Goal: Communication & Community: Answer question/provide support

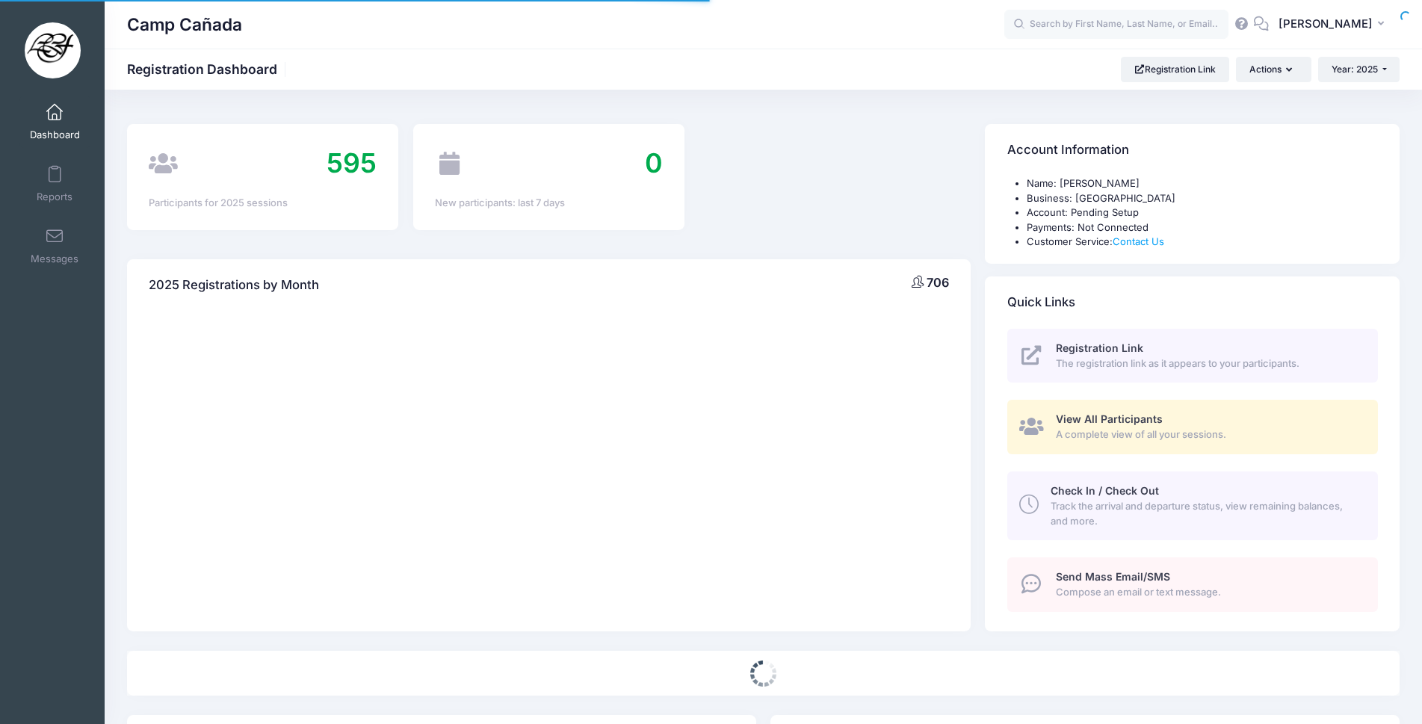
select select
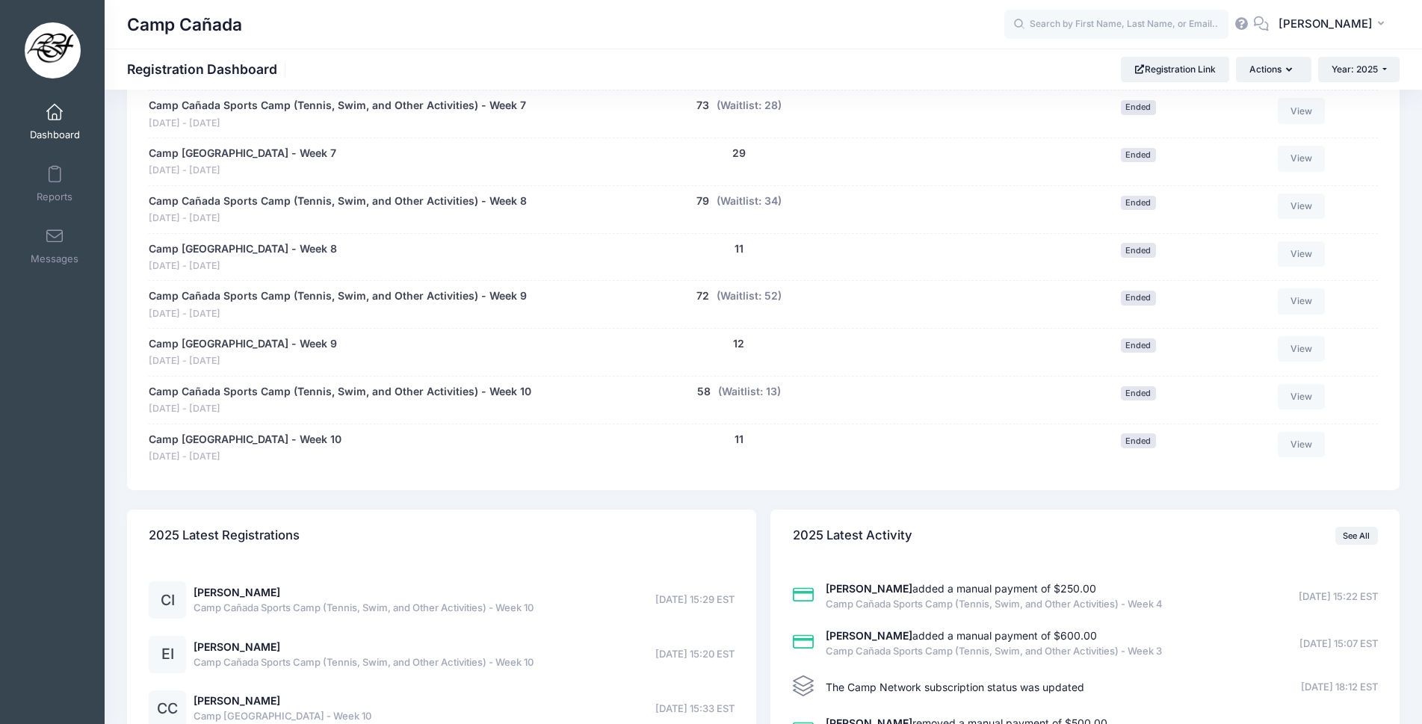
scroll to position [1135, 0]
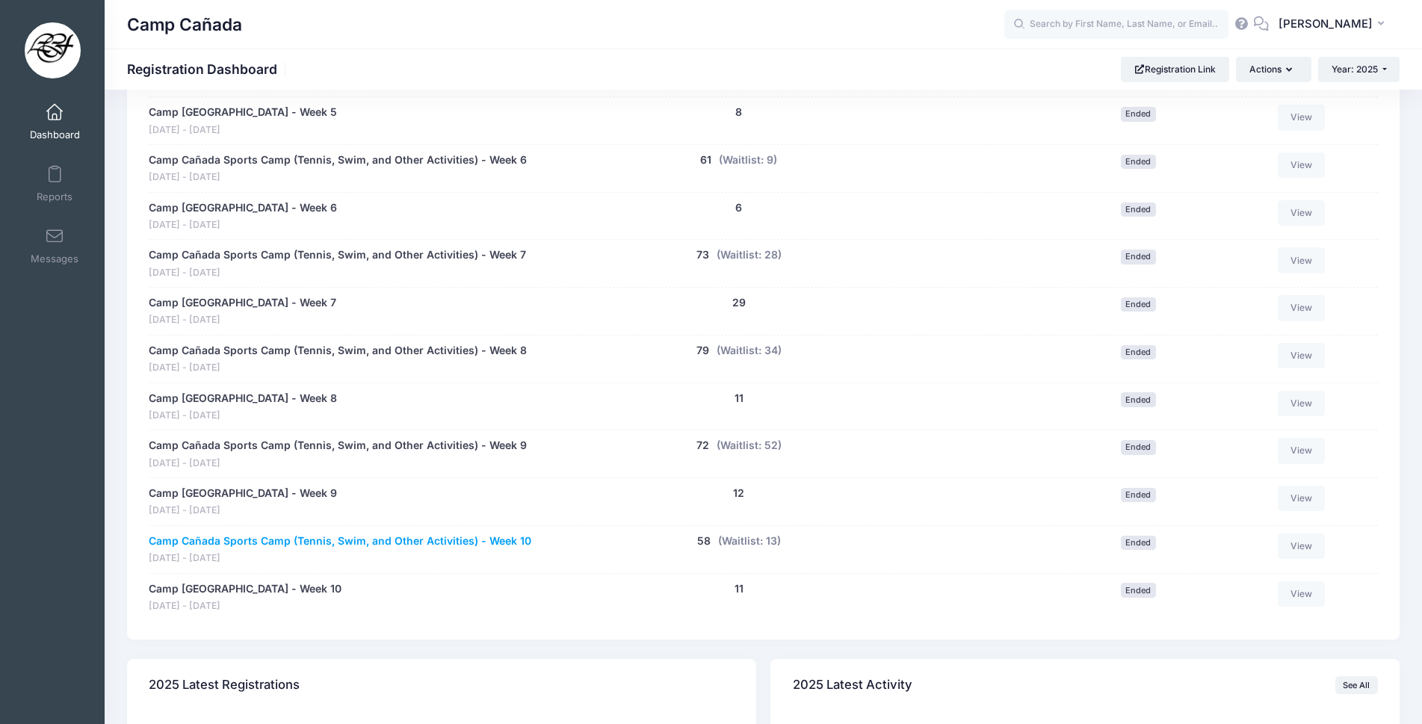
click at [329, 537] on link "Camp Cañada Sports Camp (Tennis, Swim, and Other Activities) - Week 10" at bounding box center [340, 542] width 383 height 16
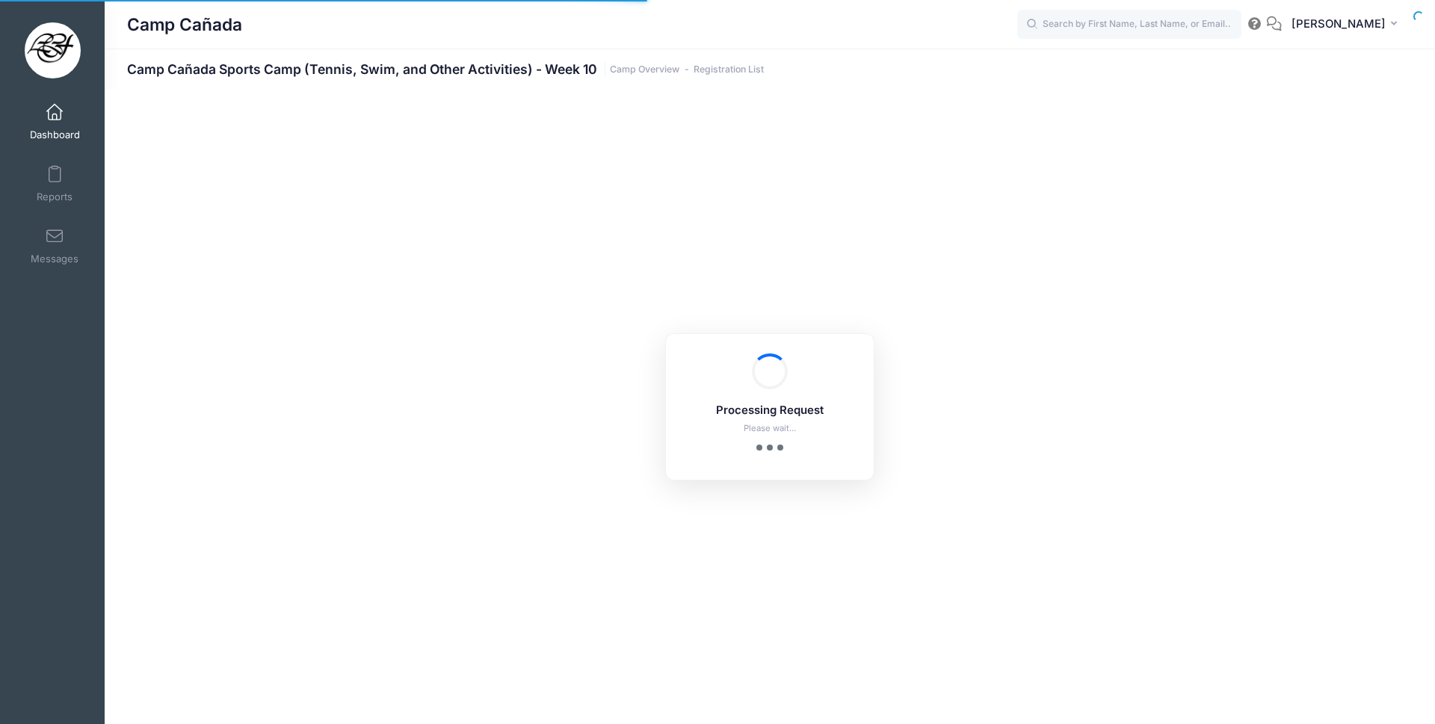
select select "10"
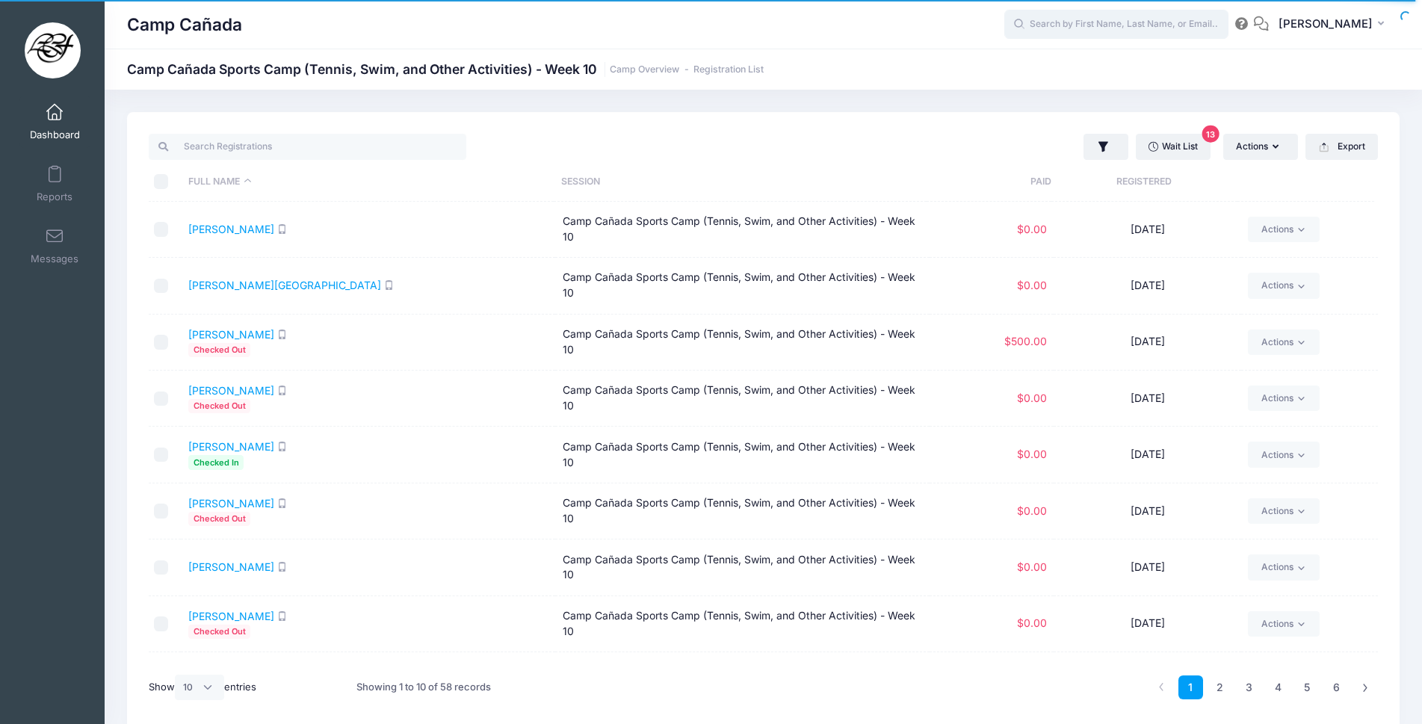
click at [1118, 28] on input "text" at bounding box center [1117, 25] width 224 height 30
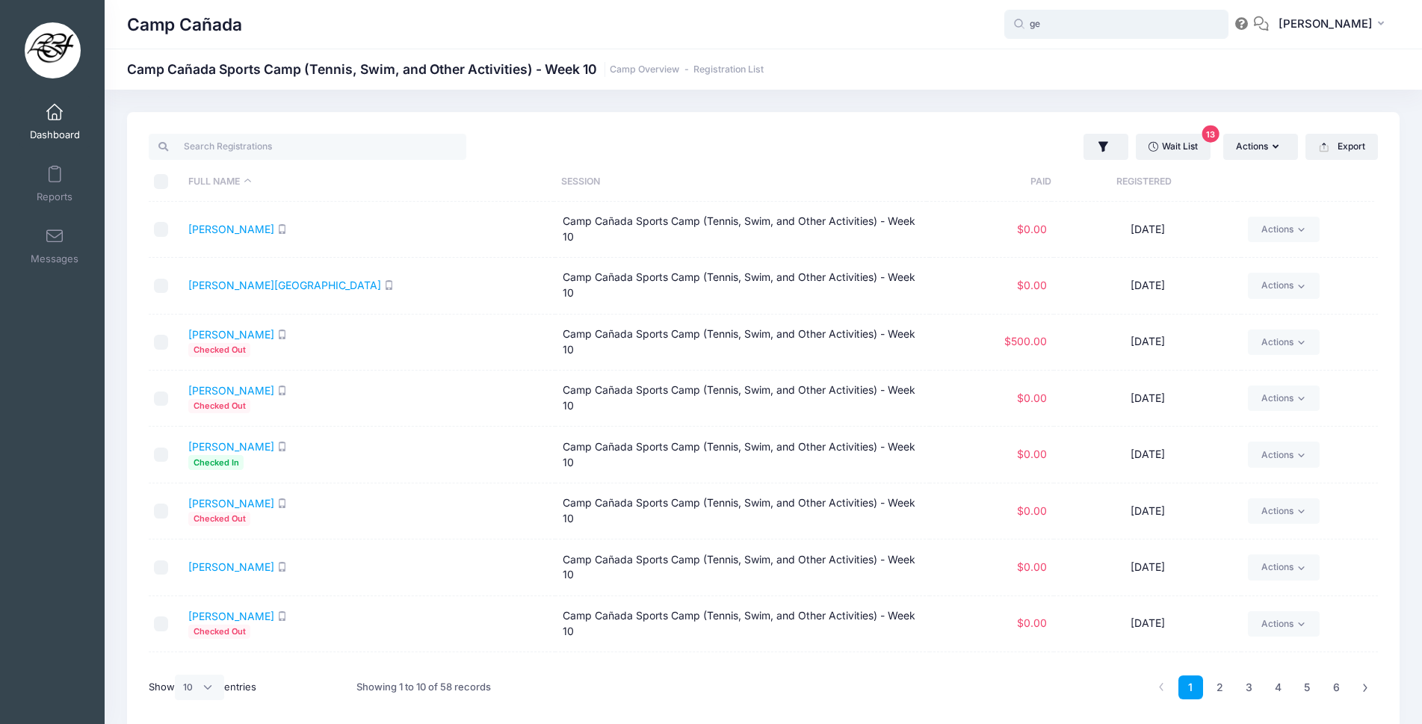
type input "g"
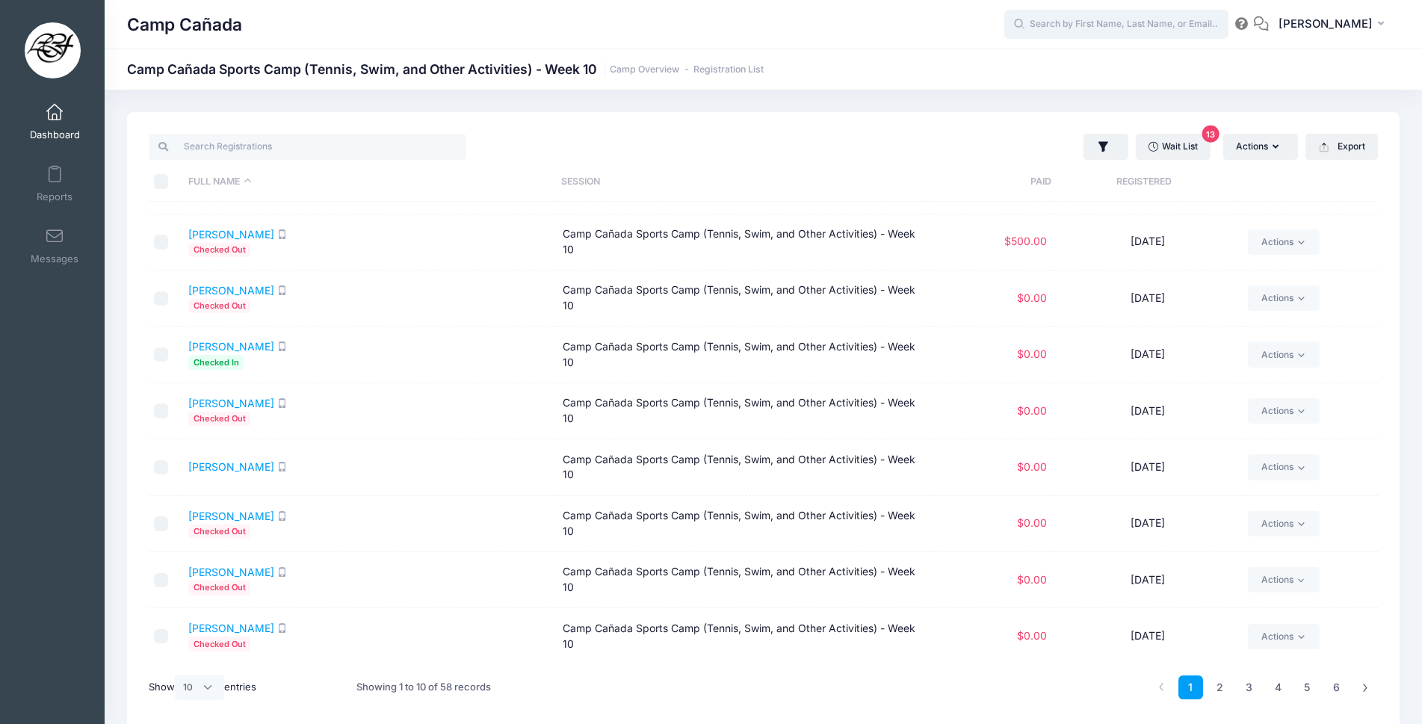
scroll to position [63, 0]
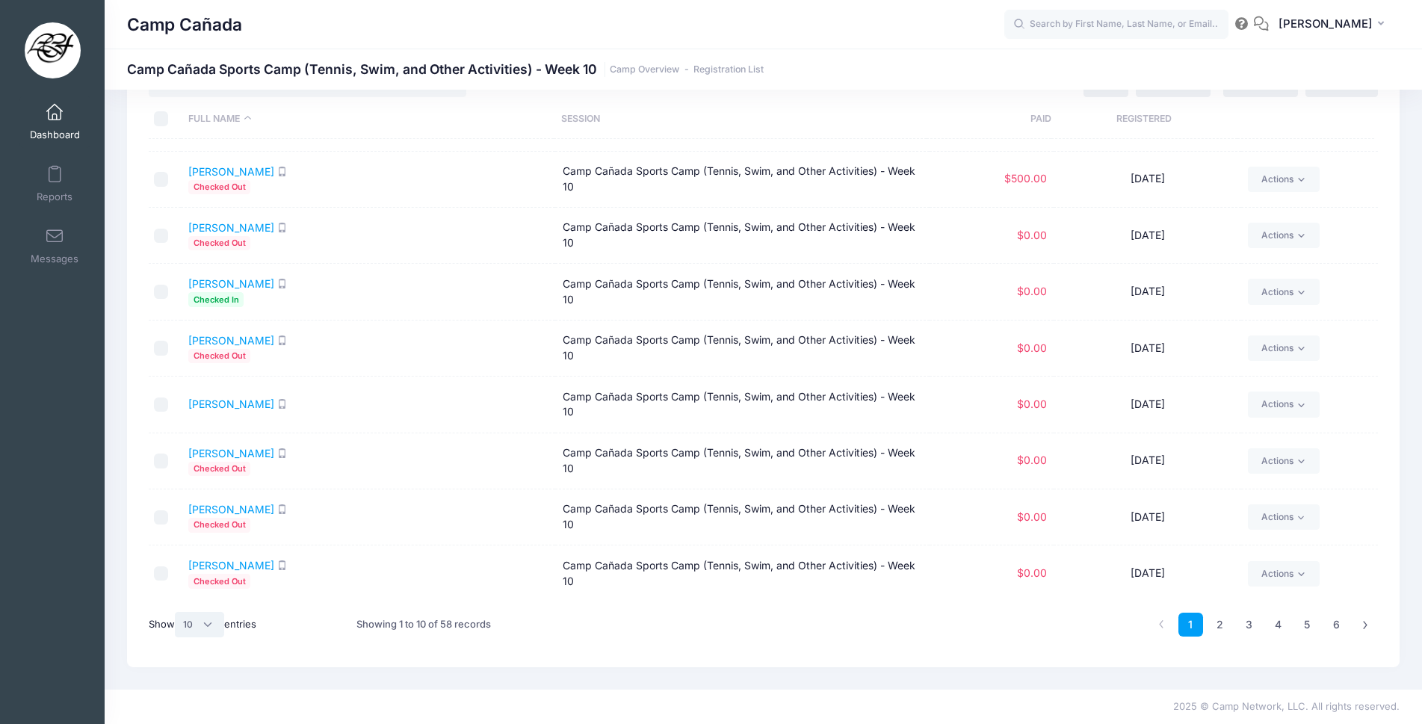
click at [206, 626] on select "All 10 25 50" at bounding box center [199, 624] width 49 height 25
select select "-1"
click at [178, 612] on select "All 10 25 50" at bounding box center [199, 624] width 49 height 25
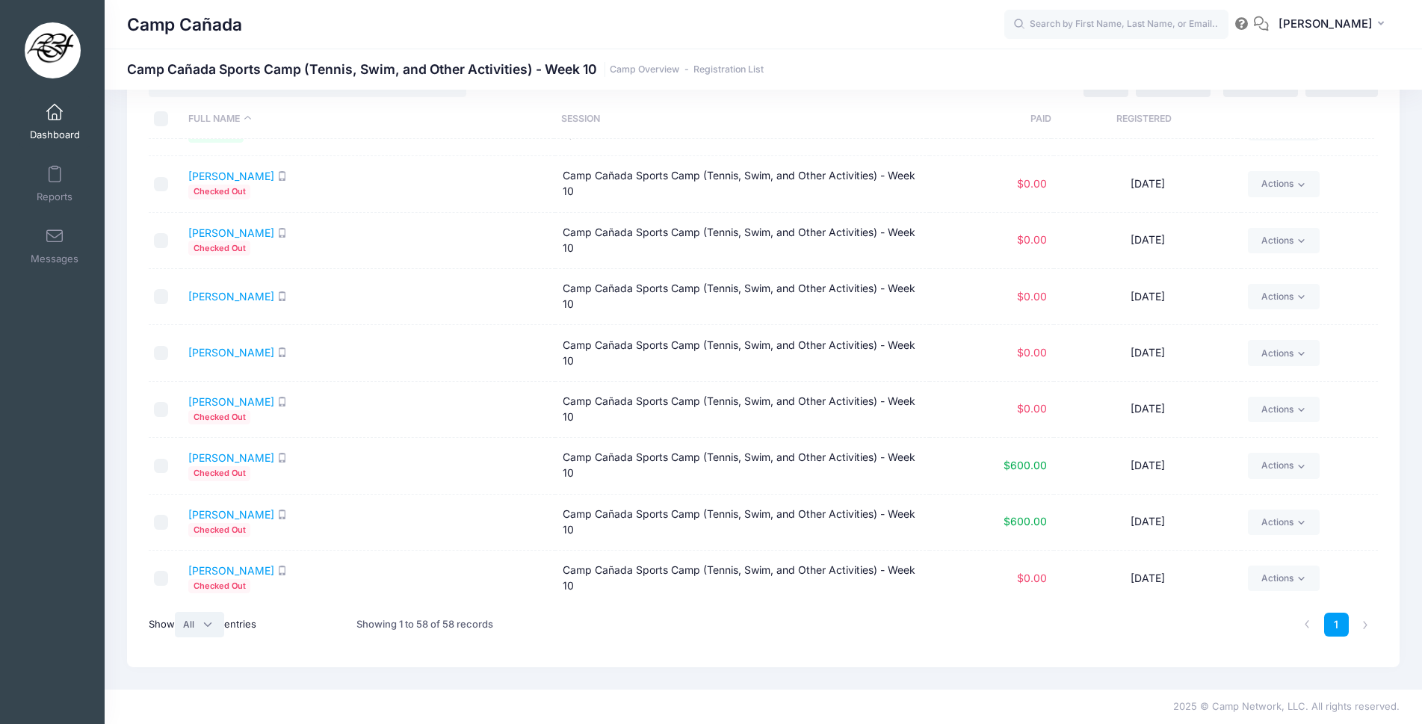
scroll to position [1072, 0]
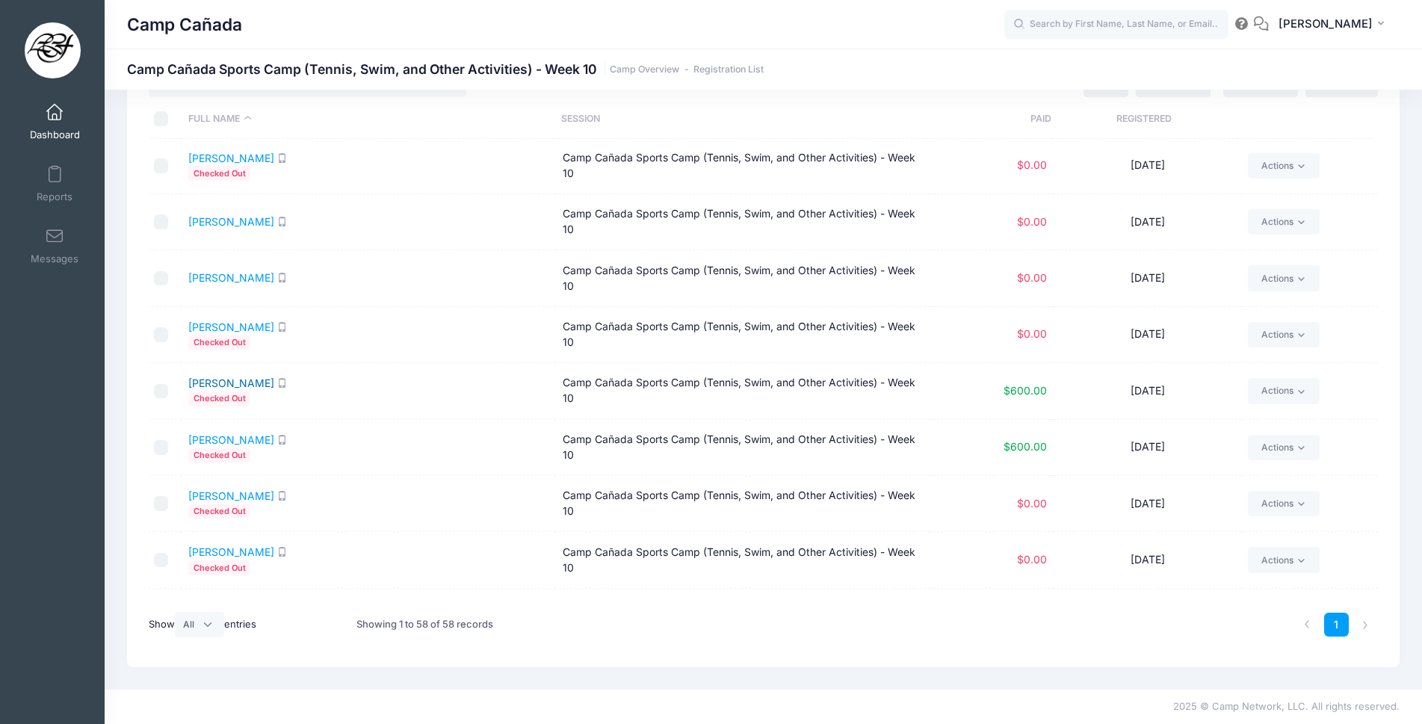
click at [247, 383] on link "Germanov, Anabelle" at bounding box center [231, 383] width 86 height 13
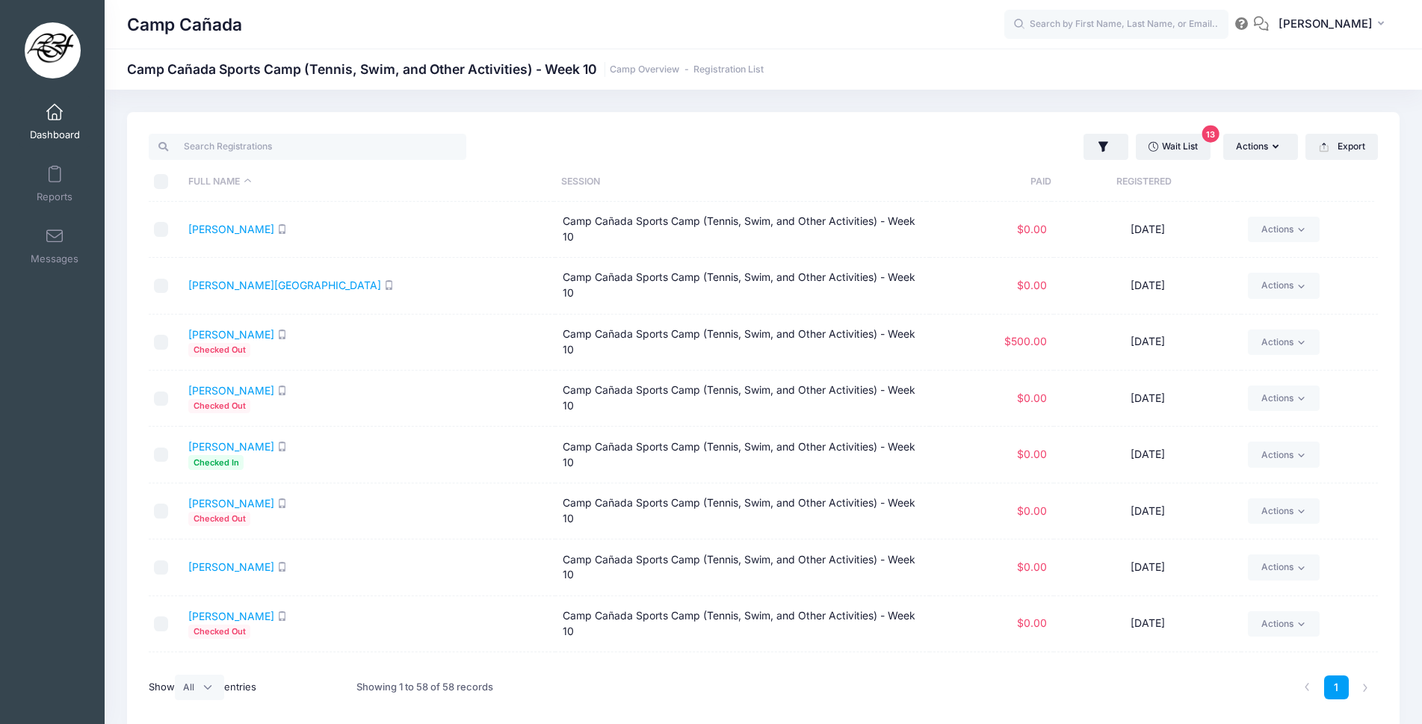
click at [55, 114] on span at bounding box center [55, 113] width 0 height 16
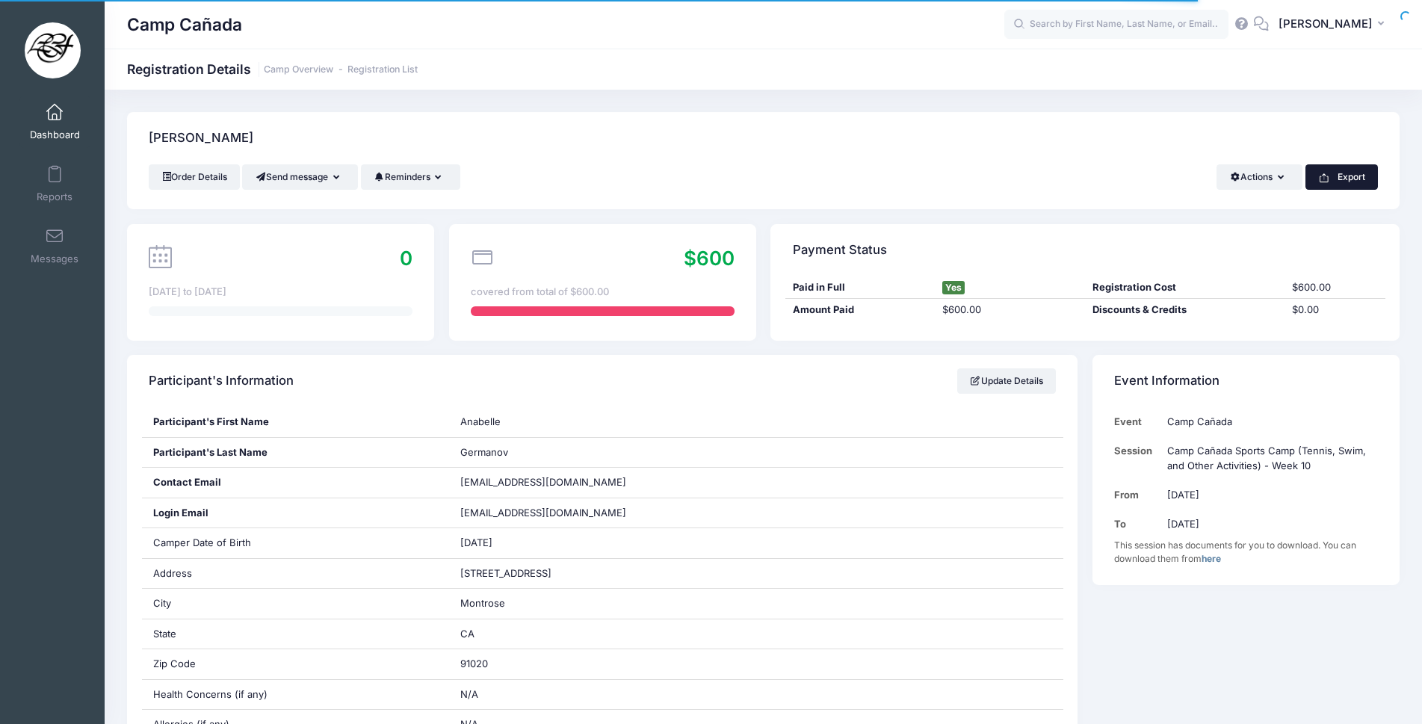
click at [1343, 178] on button "Export" at bounding box center [1342, 176] width 73 height 25
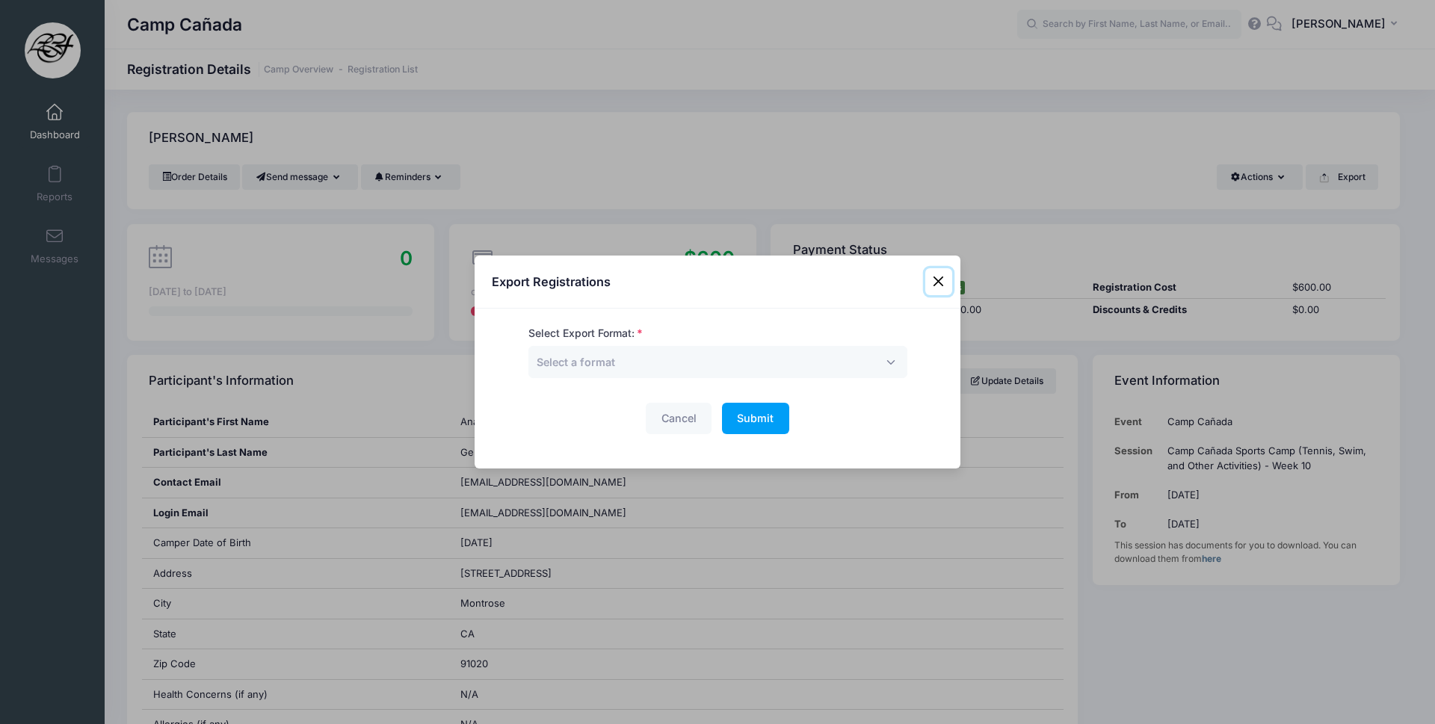
click at [939, 282] on button "Close" at bounding box center [938, 281] width 27 height 27
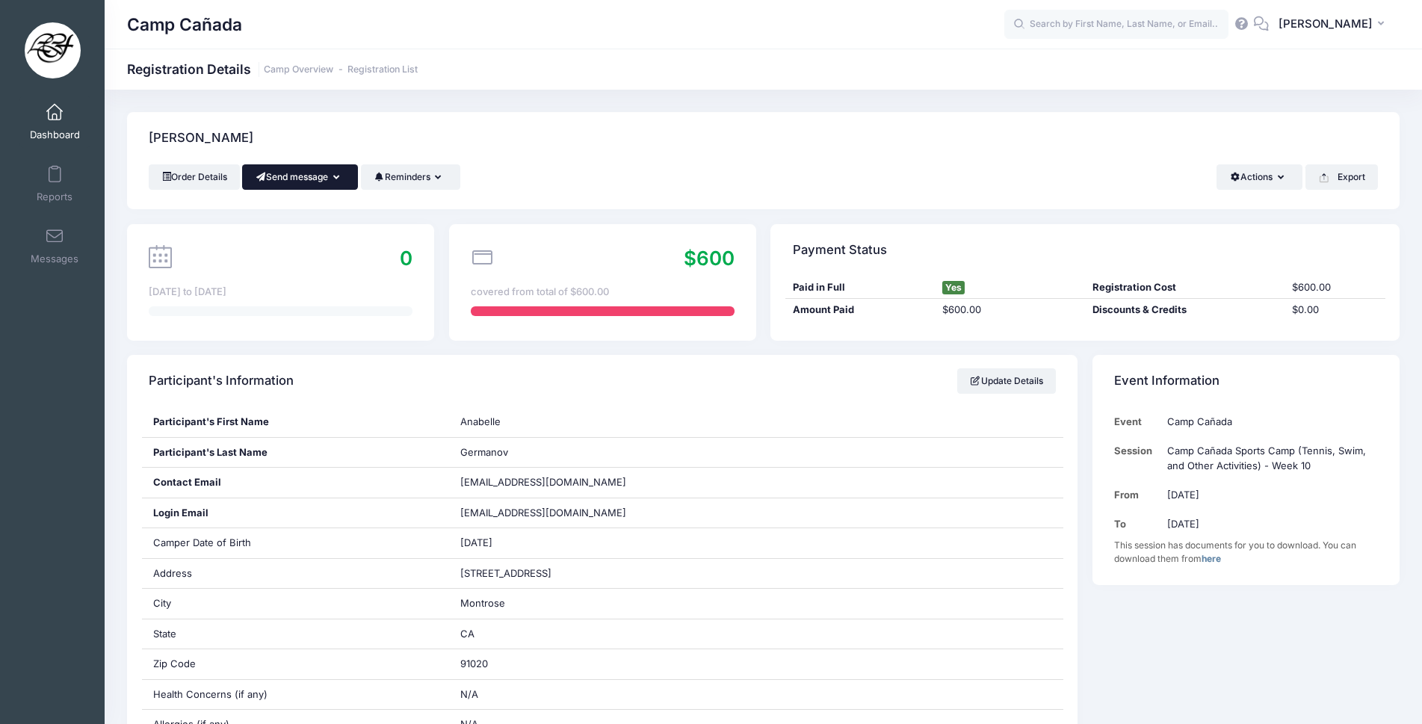
click at [318, 177] on button "Send message" at bounding box center [300, 176] width 116 height 25
click at [313, 214] on link "Send Email" at bounding box center [310, 214] width 90 height 28
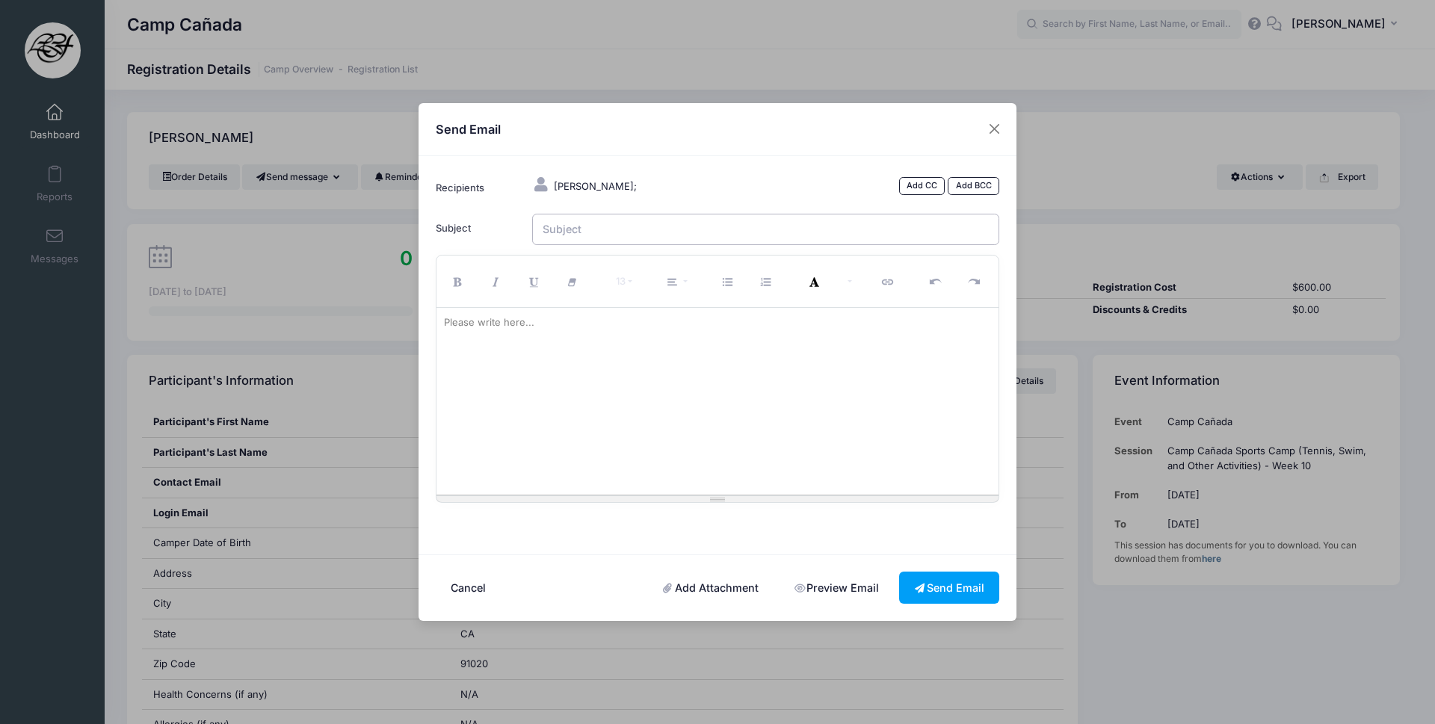
click at [634, 235] on input "Subject" at bounding box center [766, 230] width 468 height 32
click at [937, 187] on link "Add CC" at bounding box center [922, 186] width 46 height 18
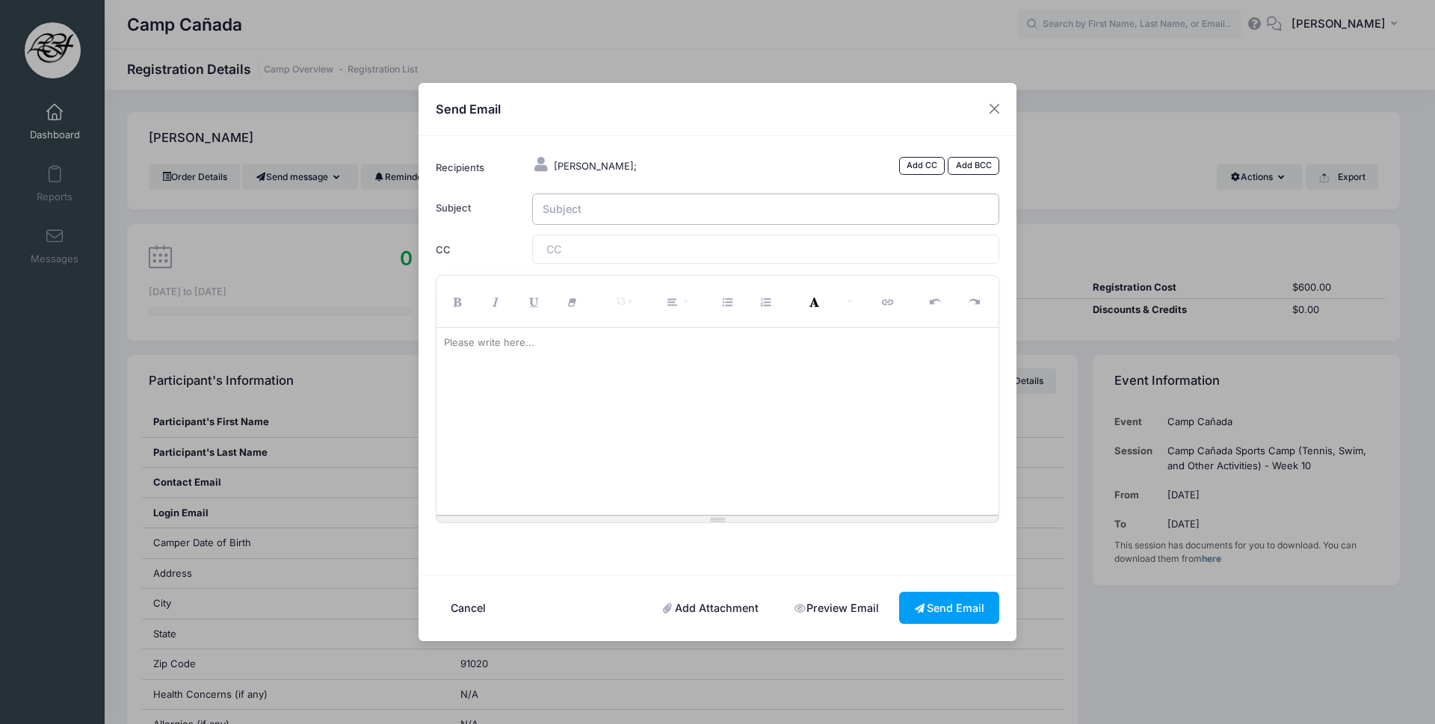
click at [757, 221] on input "Subject" at bounding box center [766, 210] width 468 height 32
type input "C"
type input "Camp Canada"
click at [590, 250] on span at bounding box center [587, 249] width 82 height 13
click at [551, 379] on div at bounding box center [718, 421] width 563 height 187
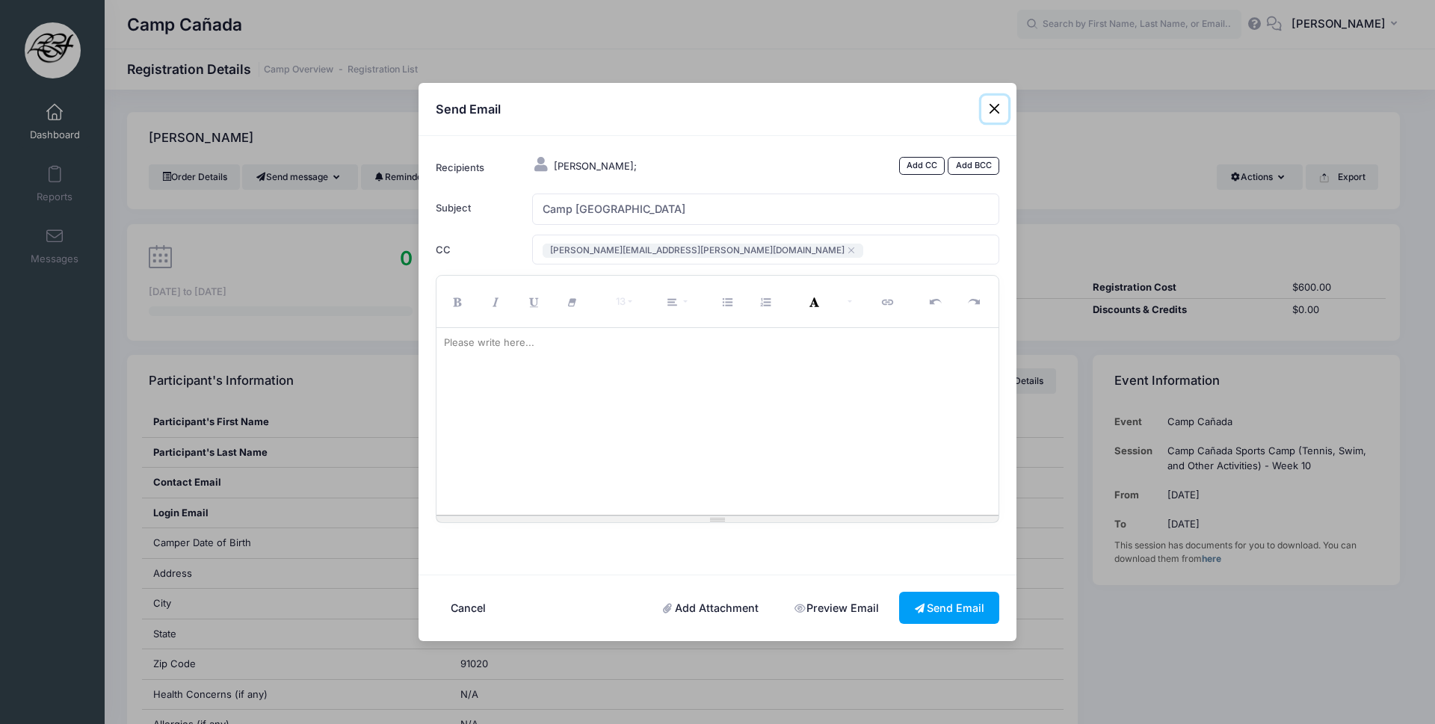
click at [996, 101] on button "Close" at bounding box center [994, 109] width 27 height 27
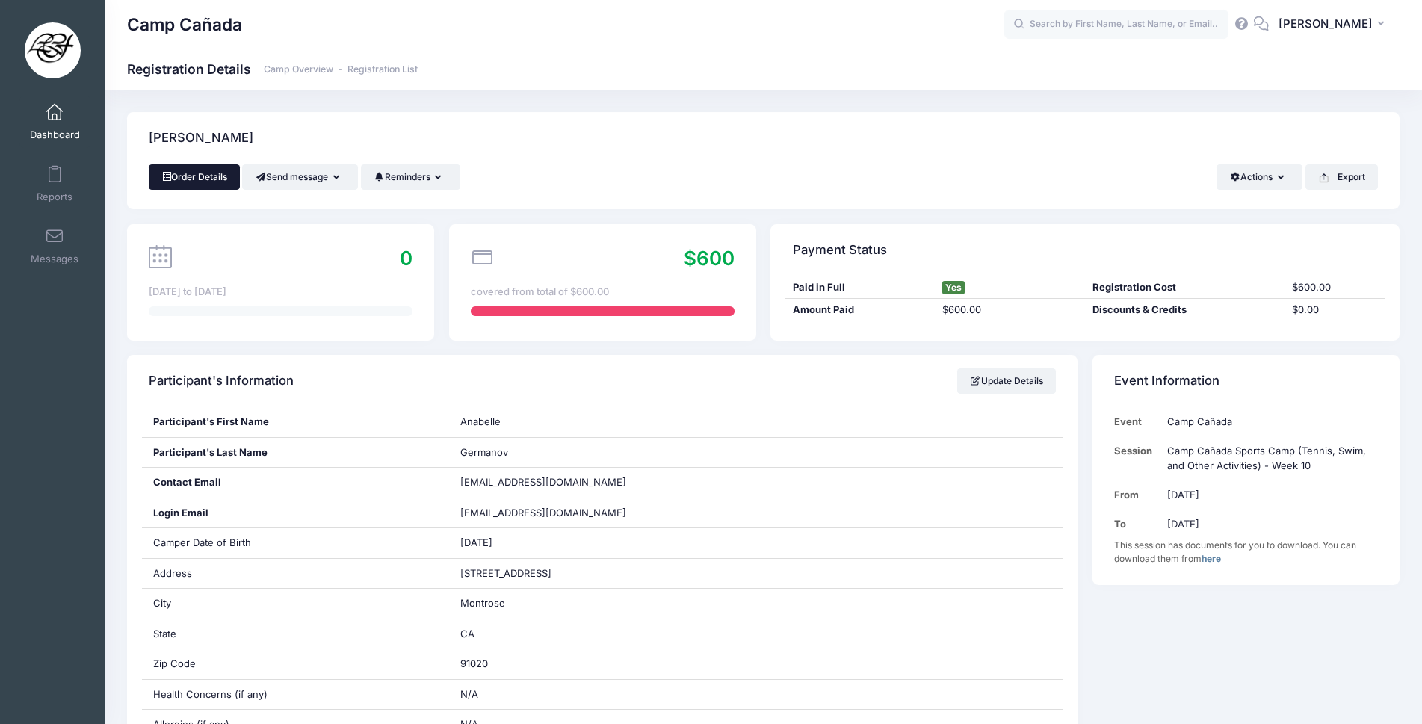
click at [223, 171] on link "Order Details" at bounding box center [194, 176] width 91 height 25
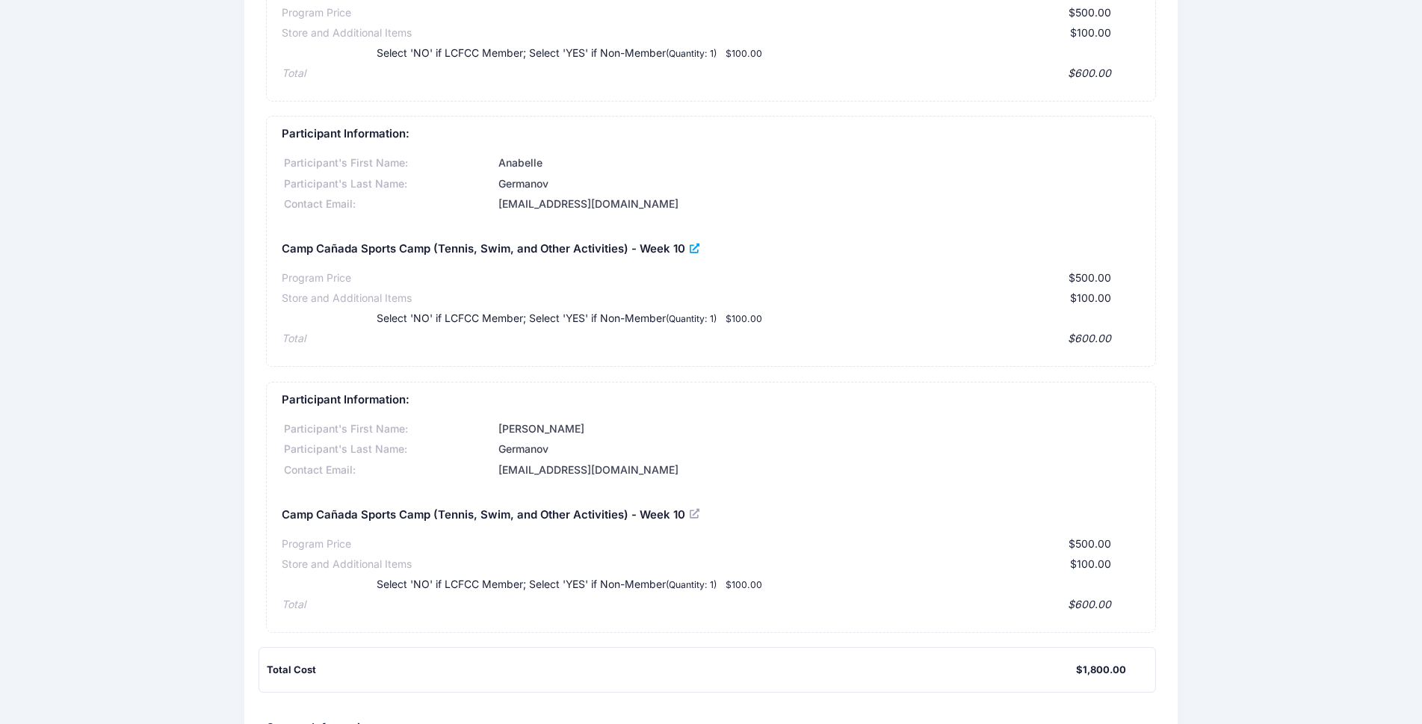
click at [693, 249] on icon at bounding box center [696, 249] width 12 height 0
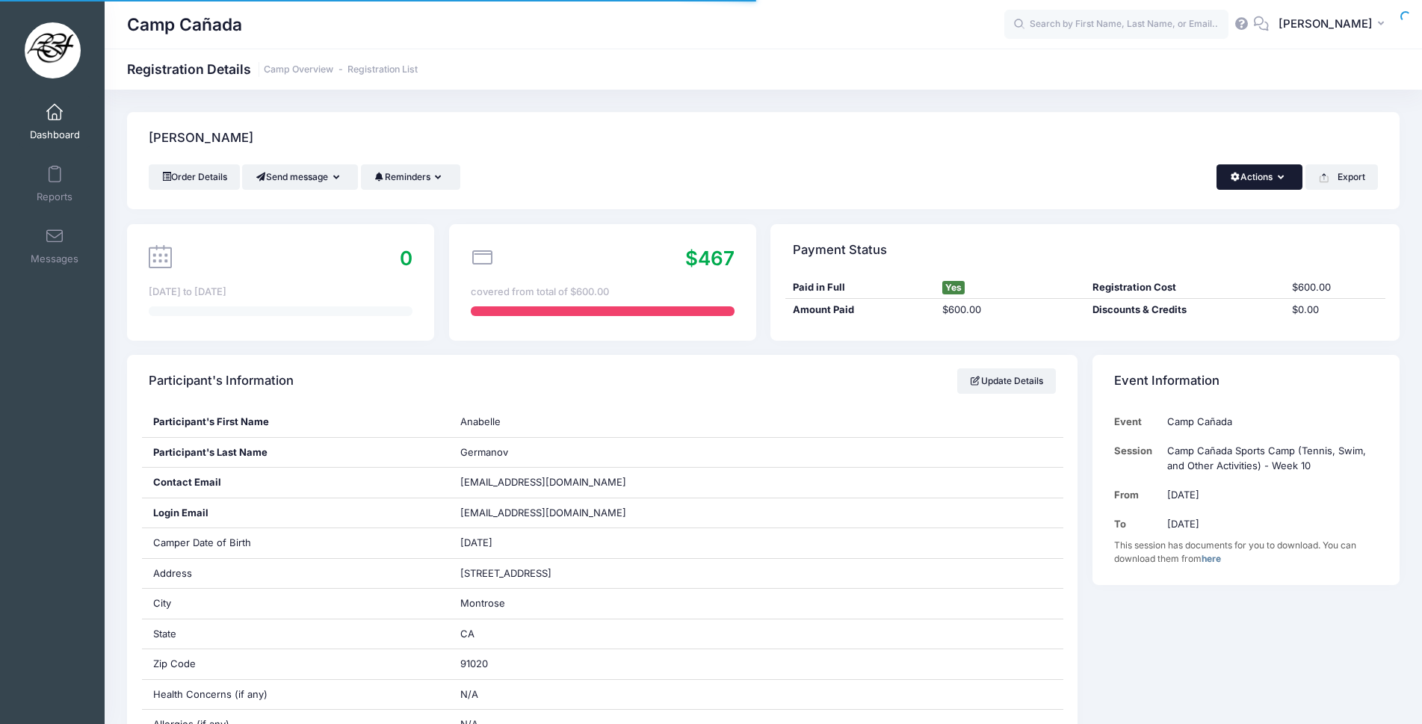
click at [1275, 187] on button "Actions" at bounding box center [1260, 176] width 86 height 25
click at [1275, 182] on button "Actions" at bounding box center [1260, 176] width 86 height 25
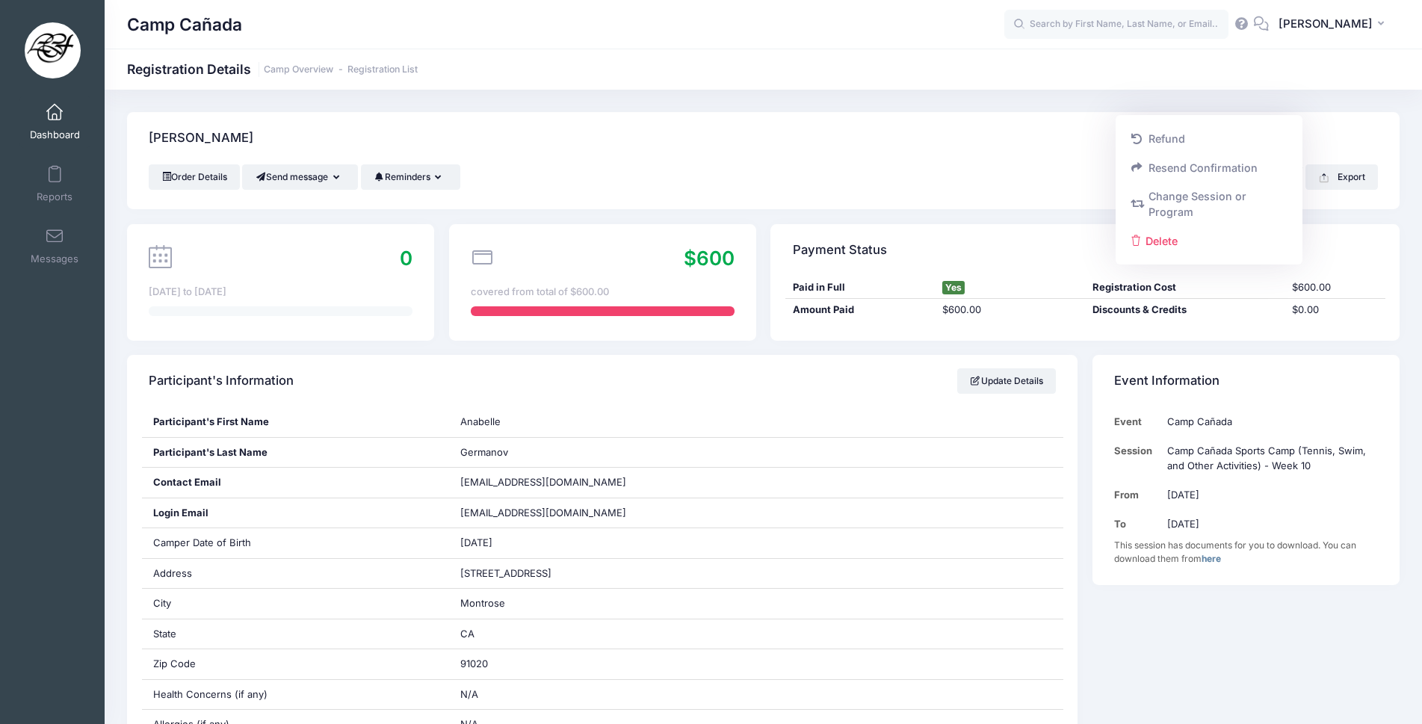
scroll to position [75, 0]
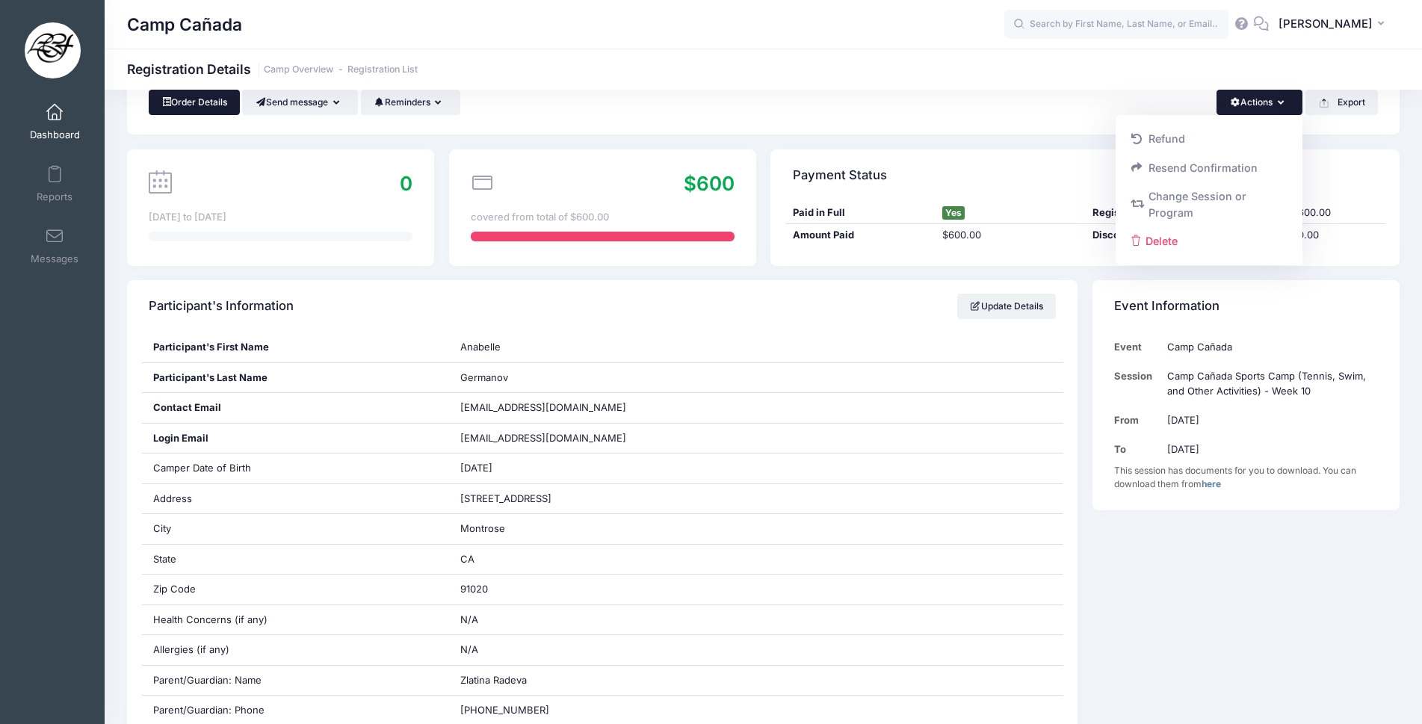
click at [214, 100] on link "Order Details" at bounding box center [194, 102] width 91 height 25
click at [1274, 109] on button "Actions" at bounding box center [1260, 102] width 86 height 25
click at [939, 108] on div "Order Details Send message Send Email Send SMS Reminders Send Payment Reminder …" at bounding box center [764, 102] width 1230 height 25
click at [203, 106] on link "Order Details" at bounding box center [194, 102] width 91 height 25
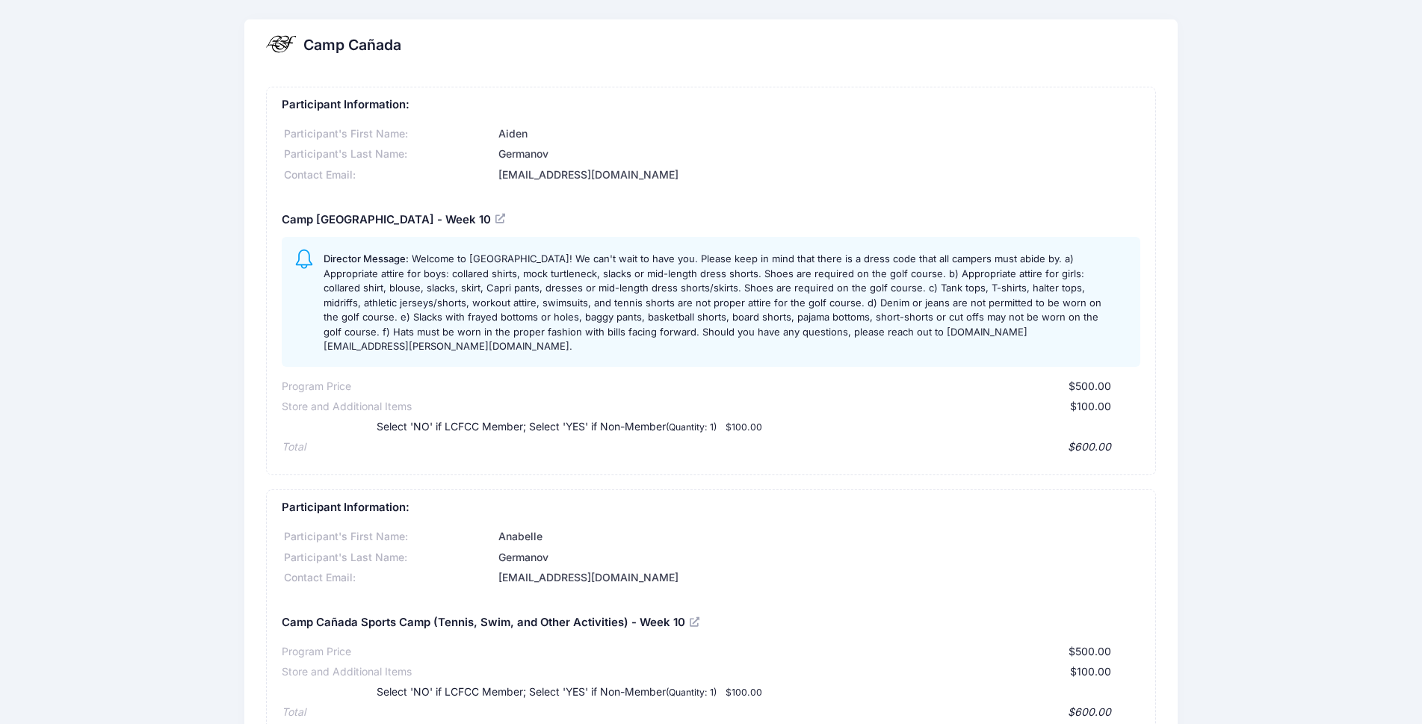
drag, startPoint x: 1125, startPoint y: 36, endPoint x: 832, endPoint y: 81, distance: 296.5
click at [832, 81] on div "Participant Information: Participant's First Name: Aiden Participant's Last Nam…" at bounding box center [711, 655] width 934 height 1167
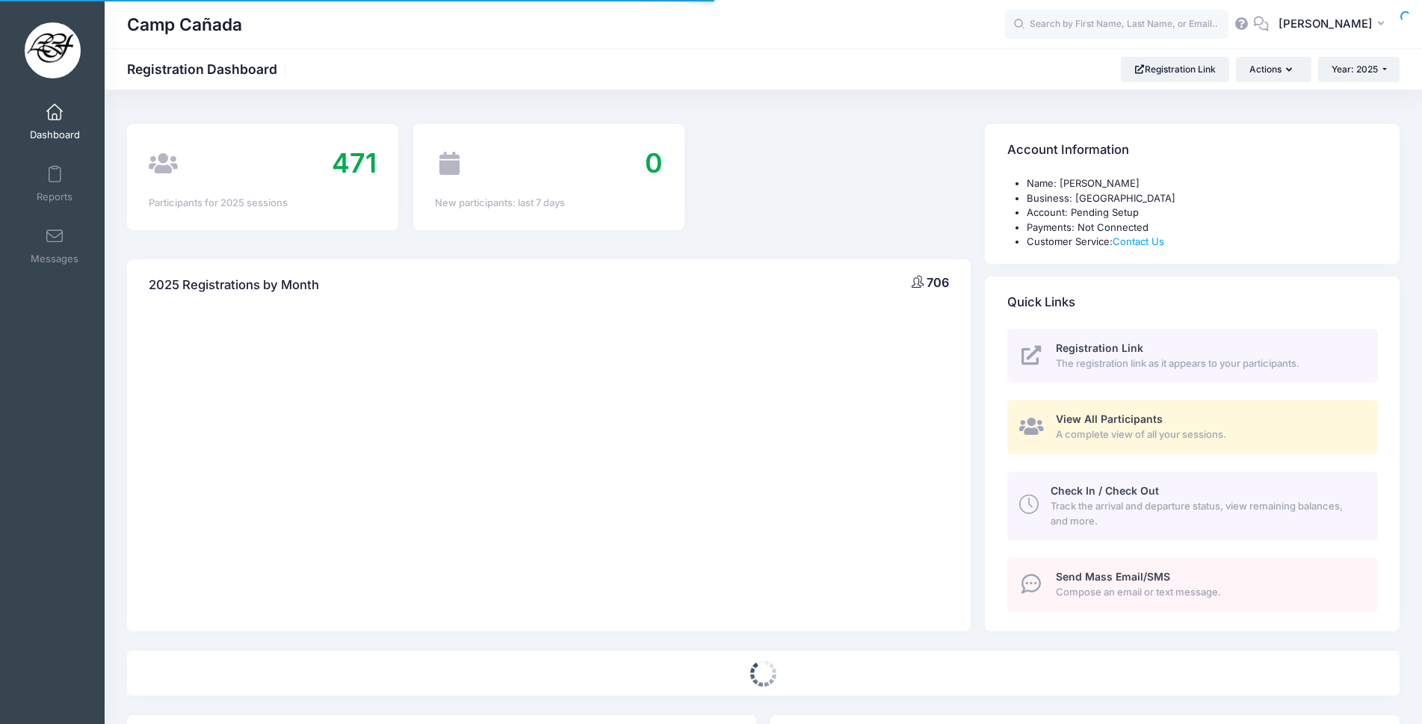
select select
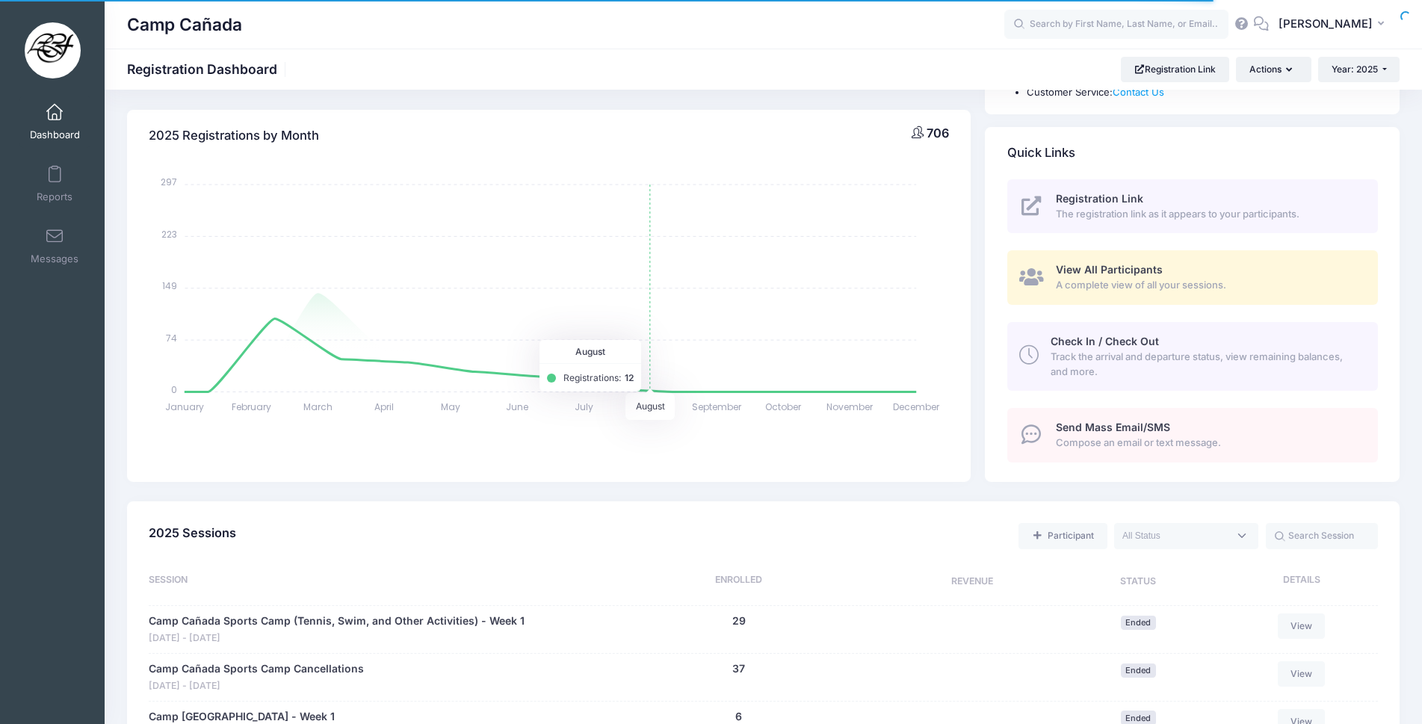
scroll to position [299, 0]
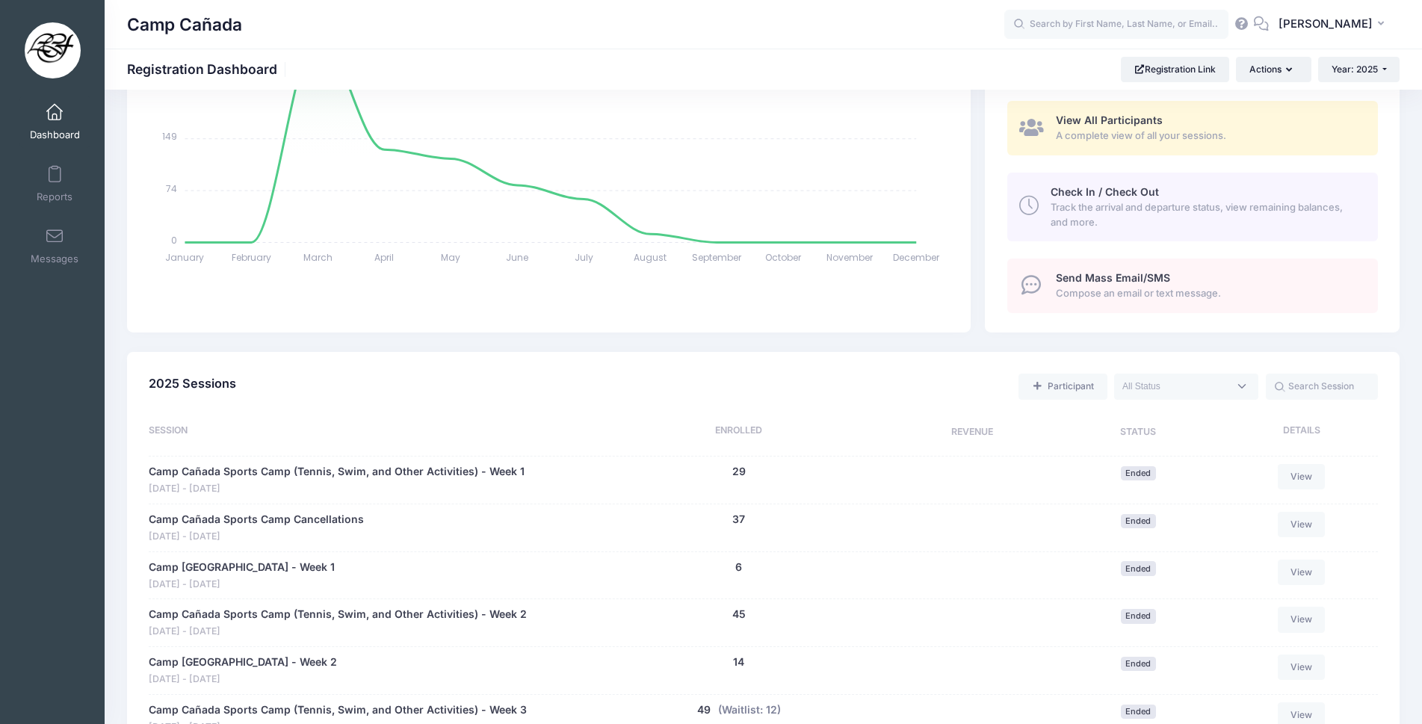
drag, startPoint x: 371, startPoint y: 470, endPoint x: 902, endPoint y: 561, distance: 538.3
click at [371, 469] on link "Camp Cañada Sports Camp (Tennis, Swim, and Other Activities) - Week 1" at bounding box center [337, 472] width 376 height 16
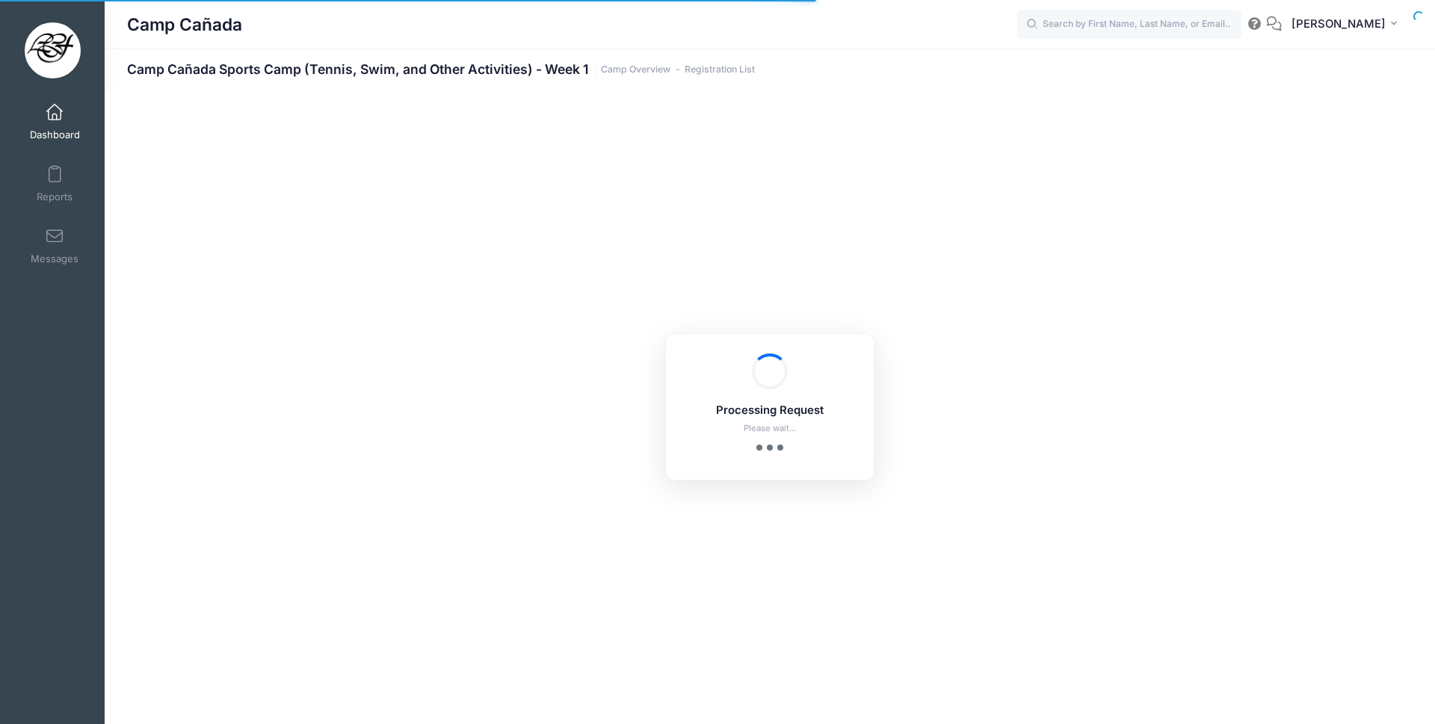
select select "10"
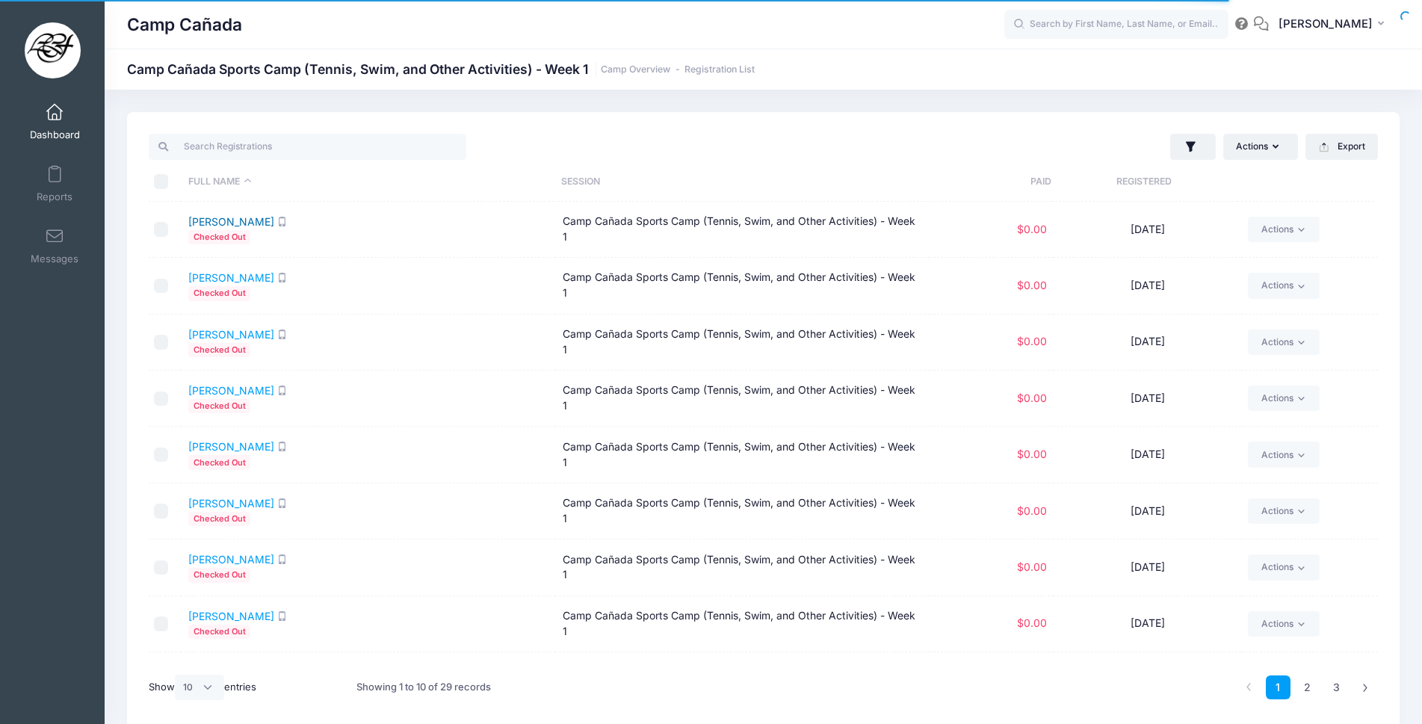
click at [229, 220] on link "Adinata, Mira" at bounding box center [231, 221] width 86 height 13
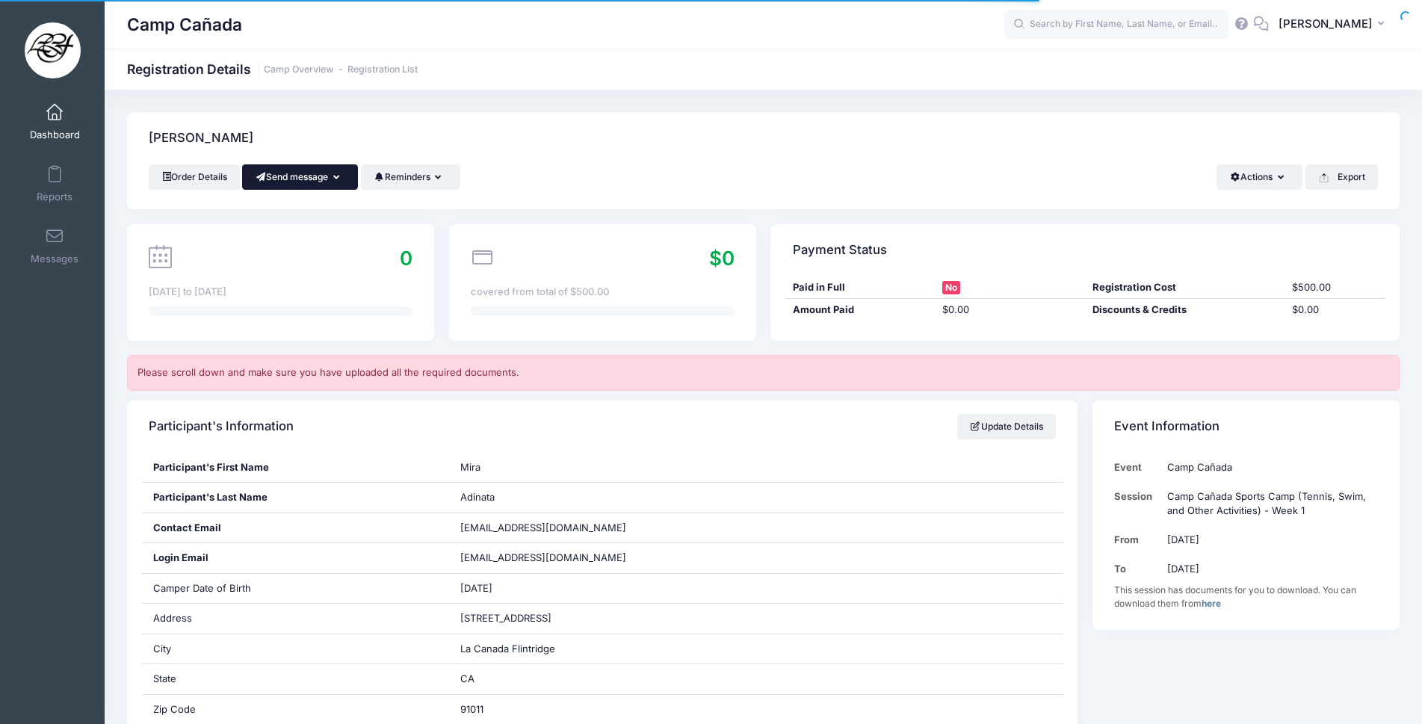
click at [290, 177] on button "Send message" at bounding box center [300, 176] width 116 height 25
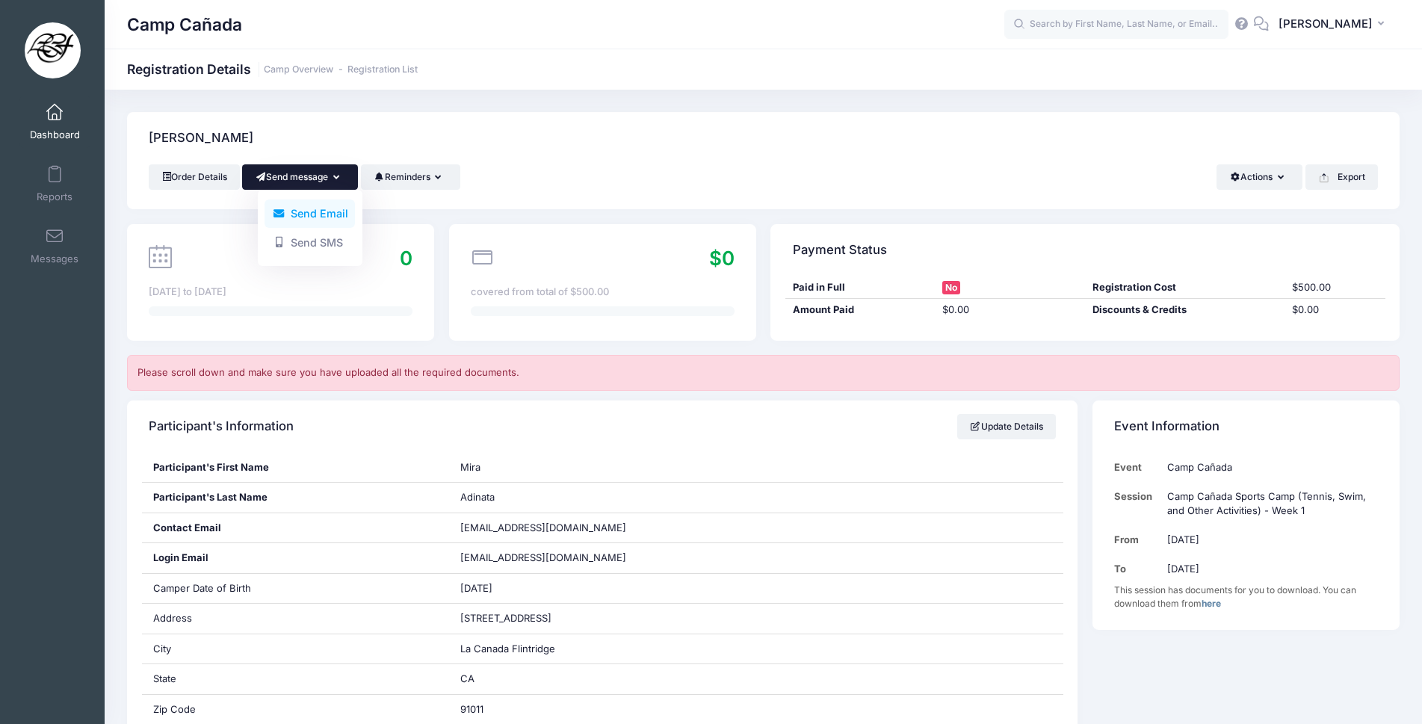
click at [303, 215] on link "Send Email" at bounding box center [310, 214] width 90 height 28
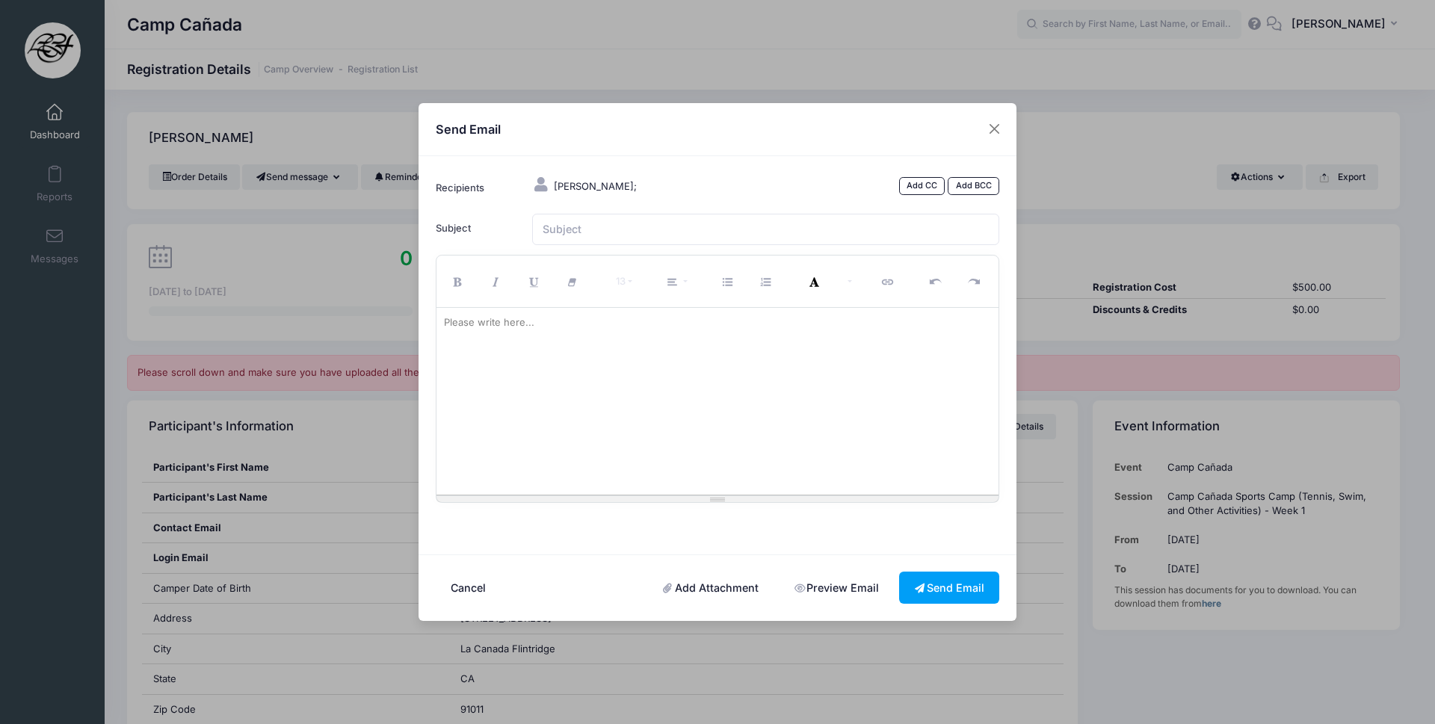
click at [505, 342] on div at bounding box center [718, 401] width 563 height 187
paste div
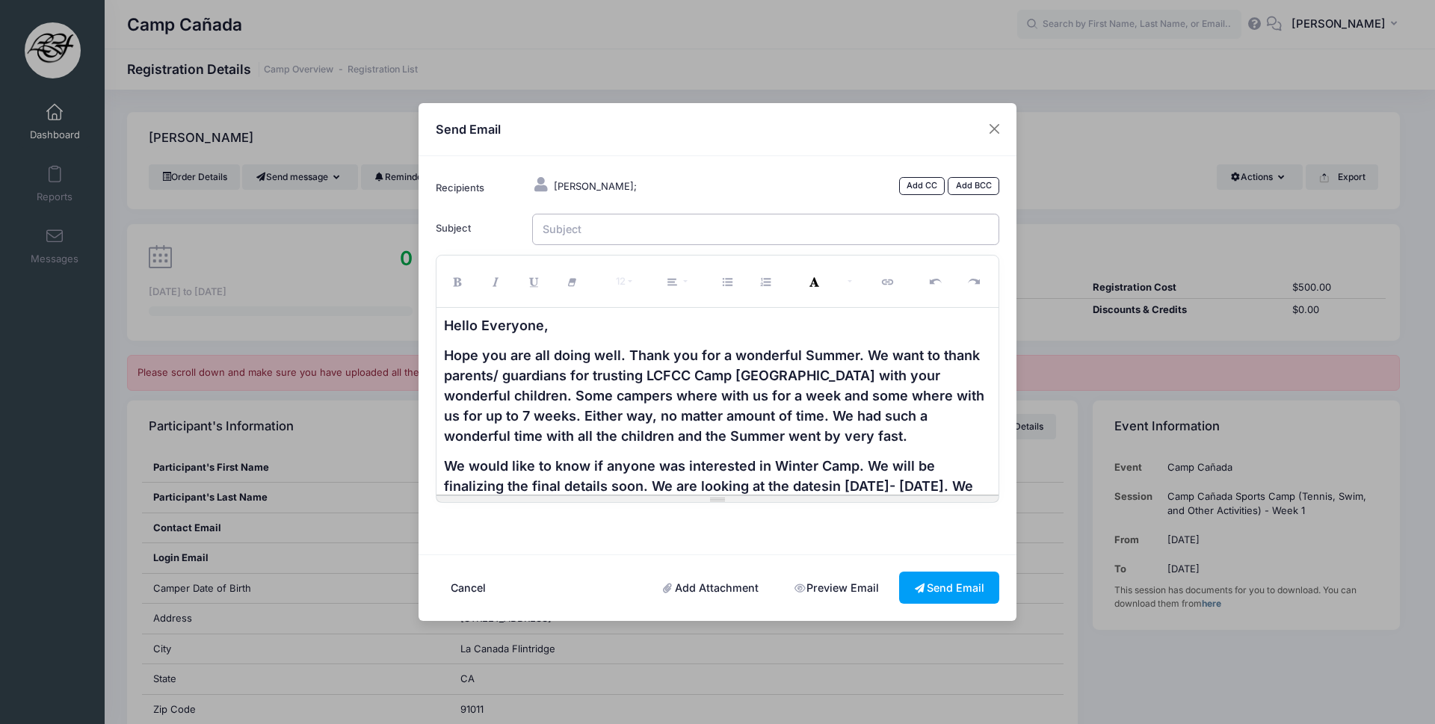
click at [658, 226] on input "Subject" at bounding box center [766, 230] width 468 height 32
click at [544, 229] on input "Camp Canada" at bounding box center [766, 230] width 468 height 32
type input "Winter Camp Canada"
click at [934, 182] on link "Add CC" at bounding box center [922, 186] width 46 height 18
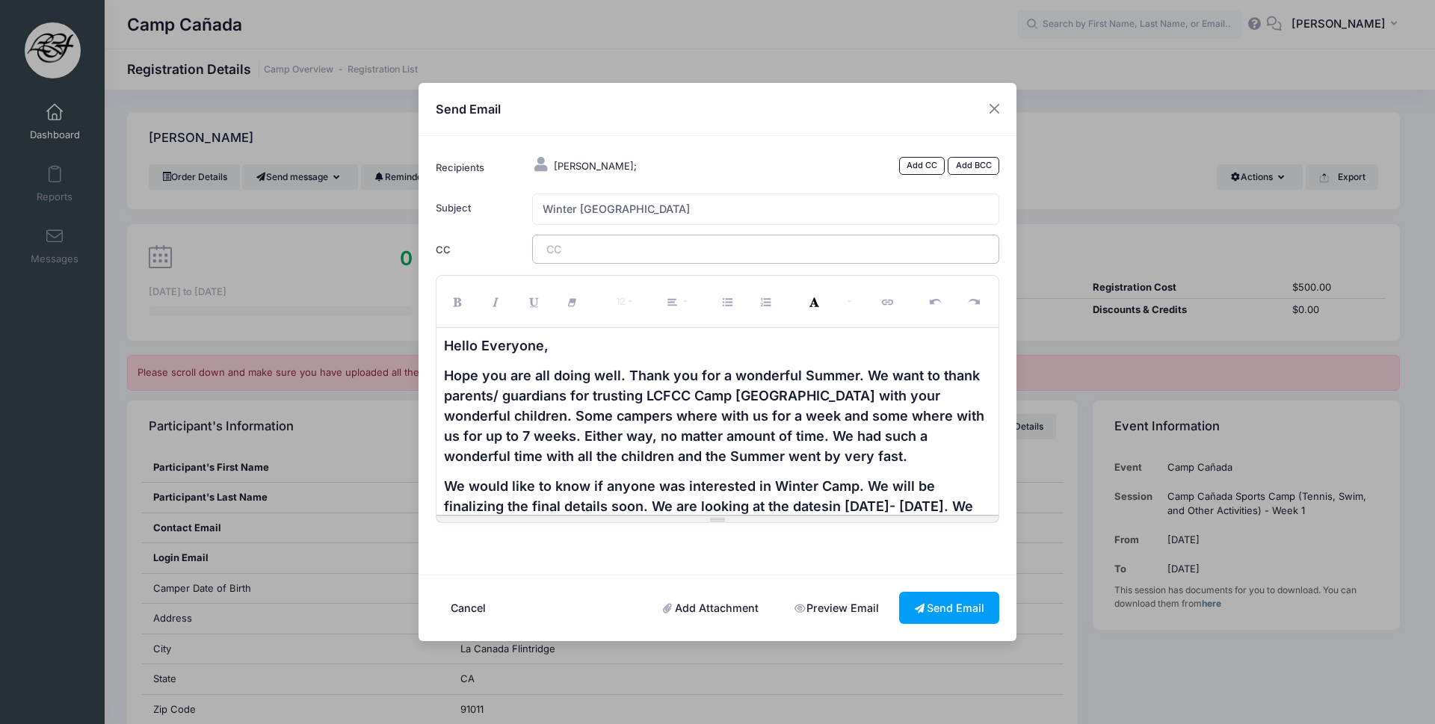
click at [698, 253] on tags "​" at bounding box center [766, 249] width 468 height 28
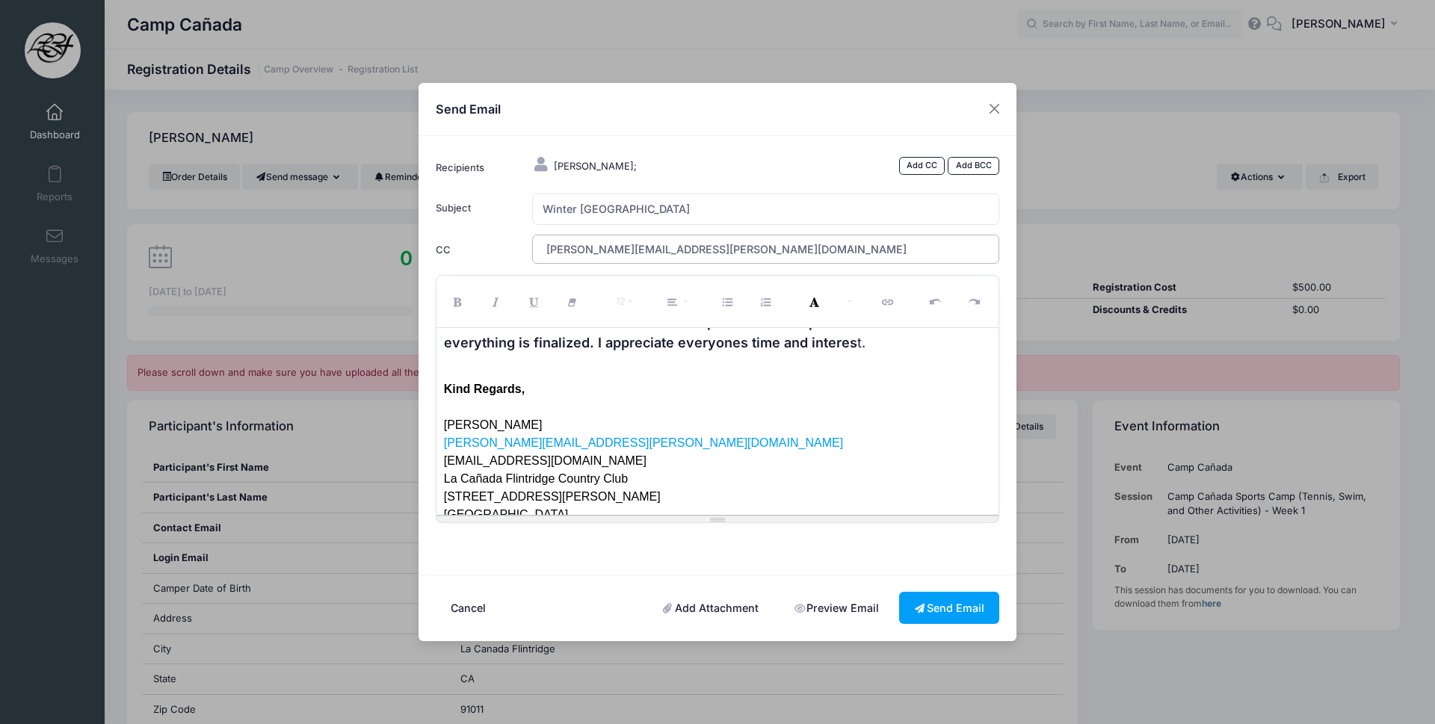
scroll to position [279, 0]
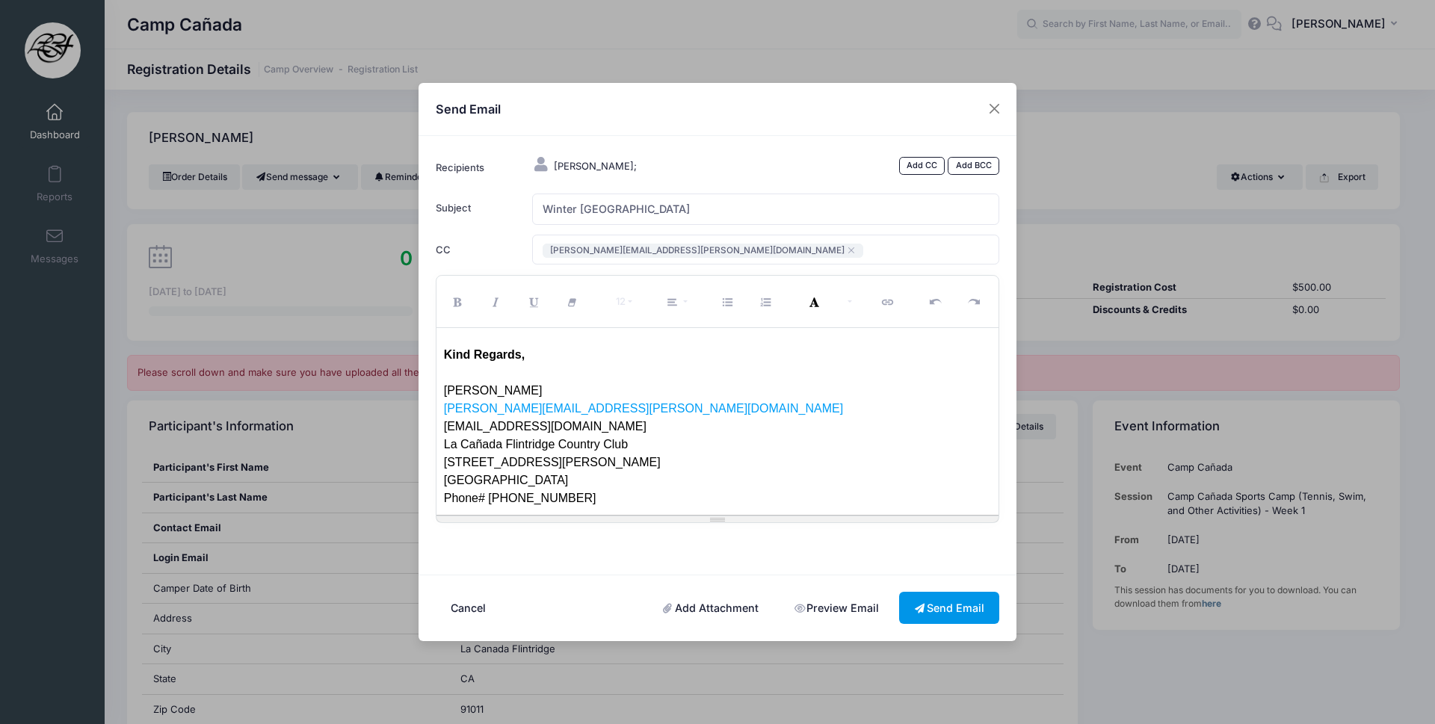
click at [975, 609] on button "Send Email" at bounding box center [949, 608] width 100 height 32
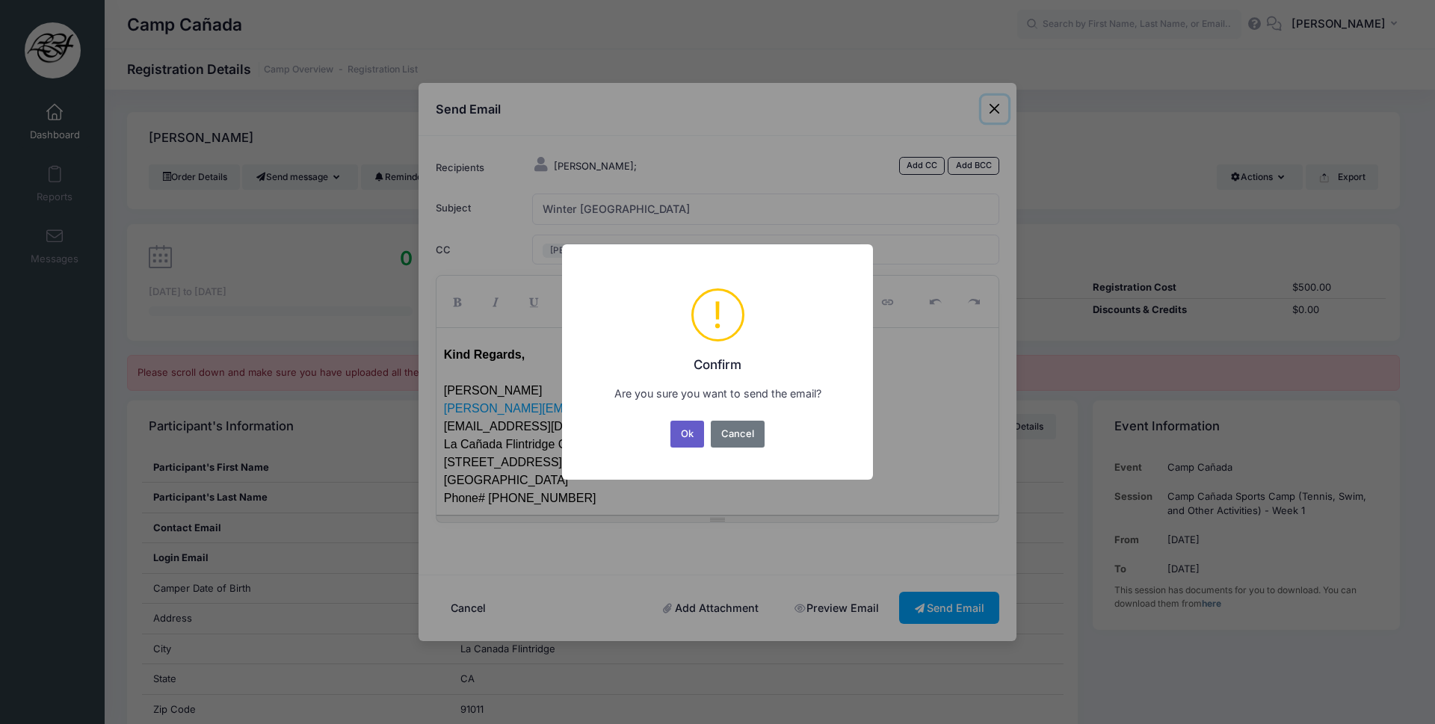
click at [693, 435] on button "Ok" at bounding box center [687, 434] width 34 height 27
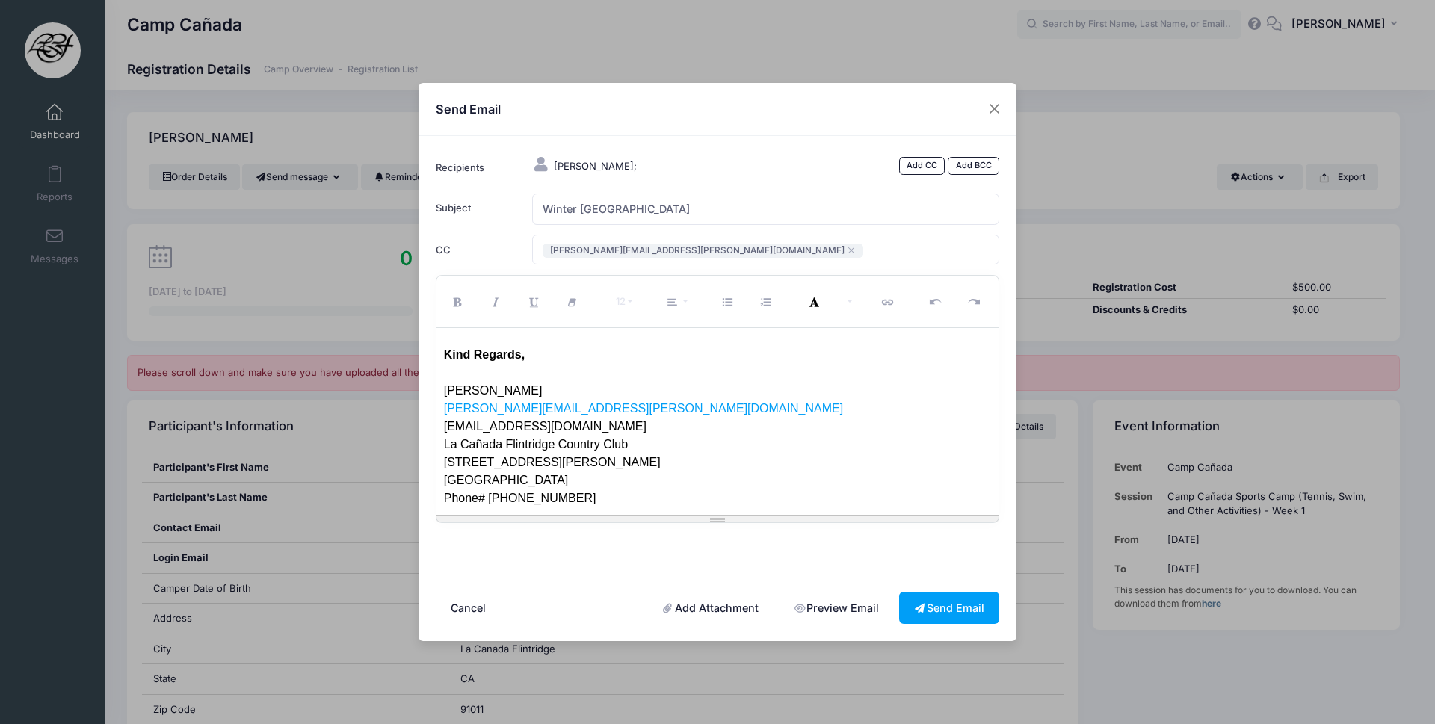
click at [864, 603] on link "Preview Email" at bounding box center [836, 608] width 115 height 32
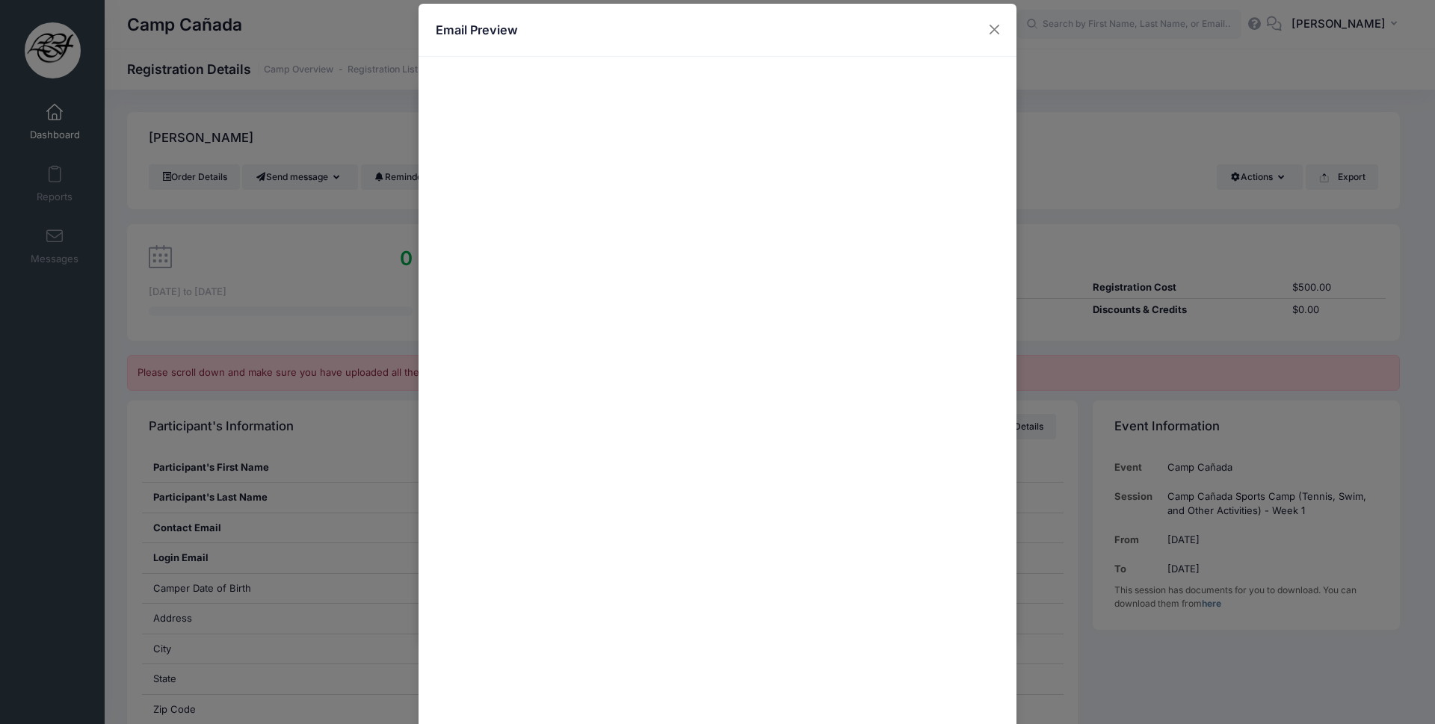
scroll to position [567, 0]
